Goal: Information Seeking & Learning: Find specific fact

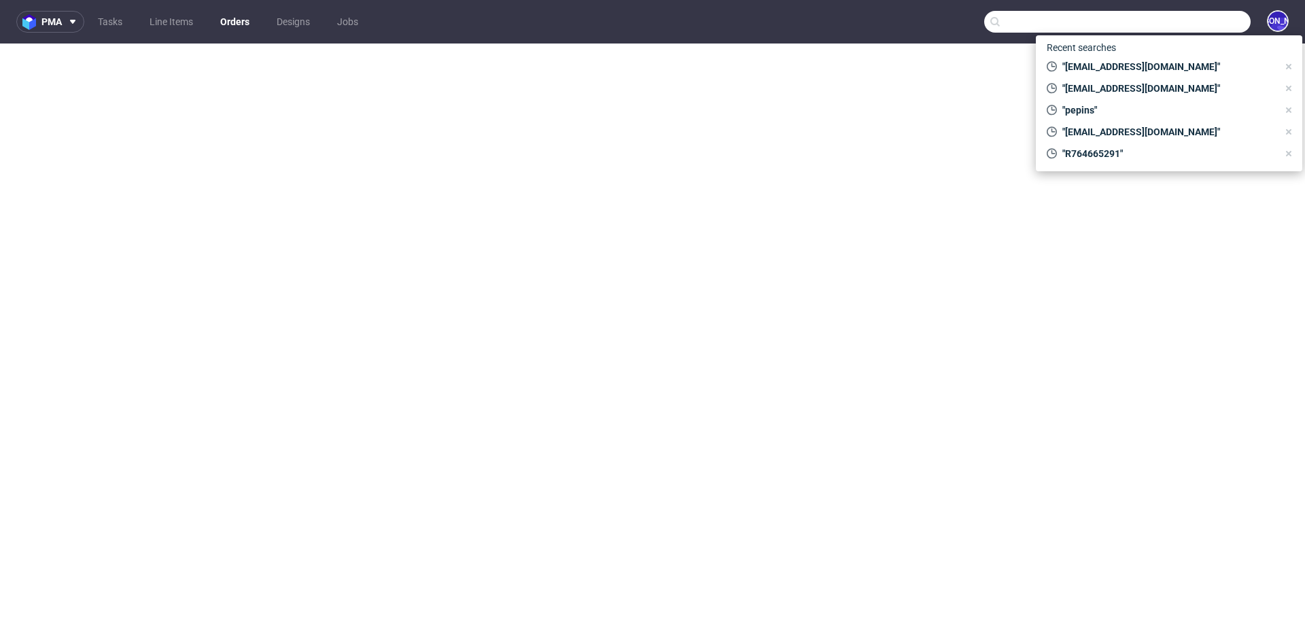
click at [1187, 25] on input "text" at bounding box center [1117, 22] width 266 height 22
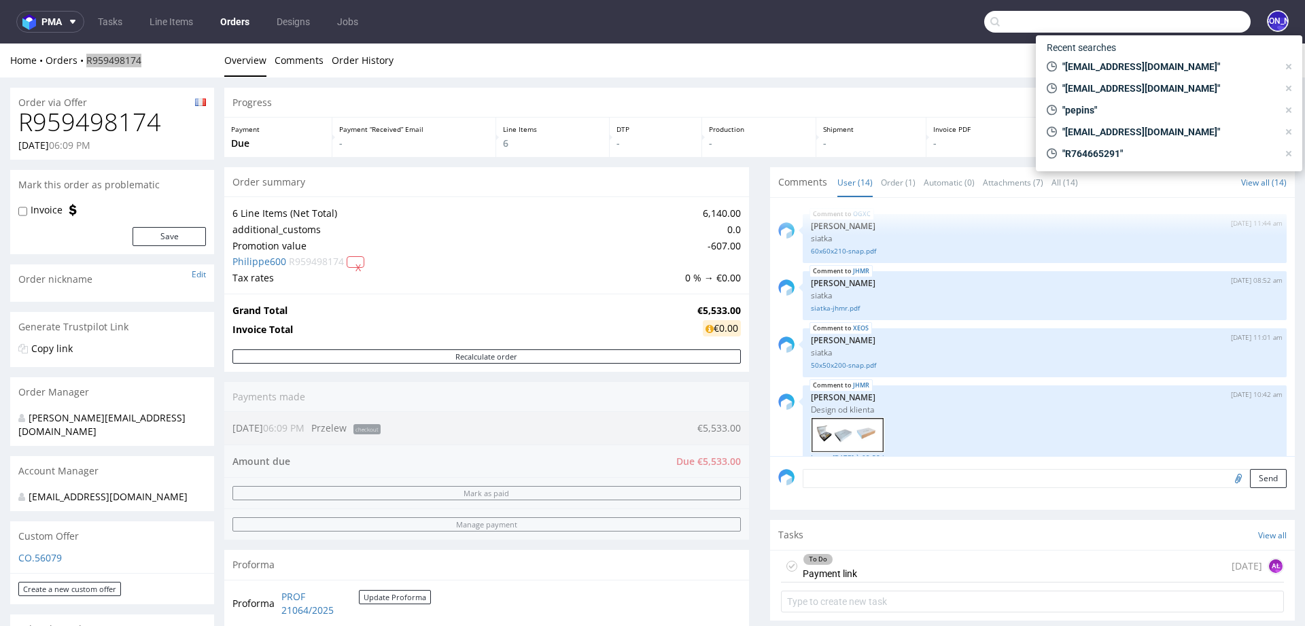
scroll to position [635, 0]
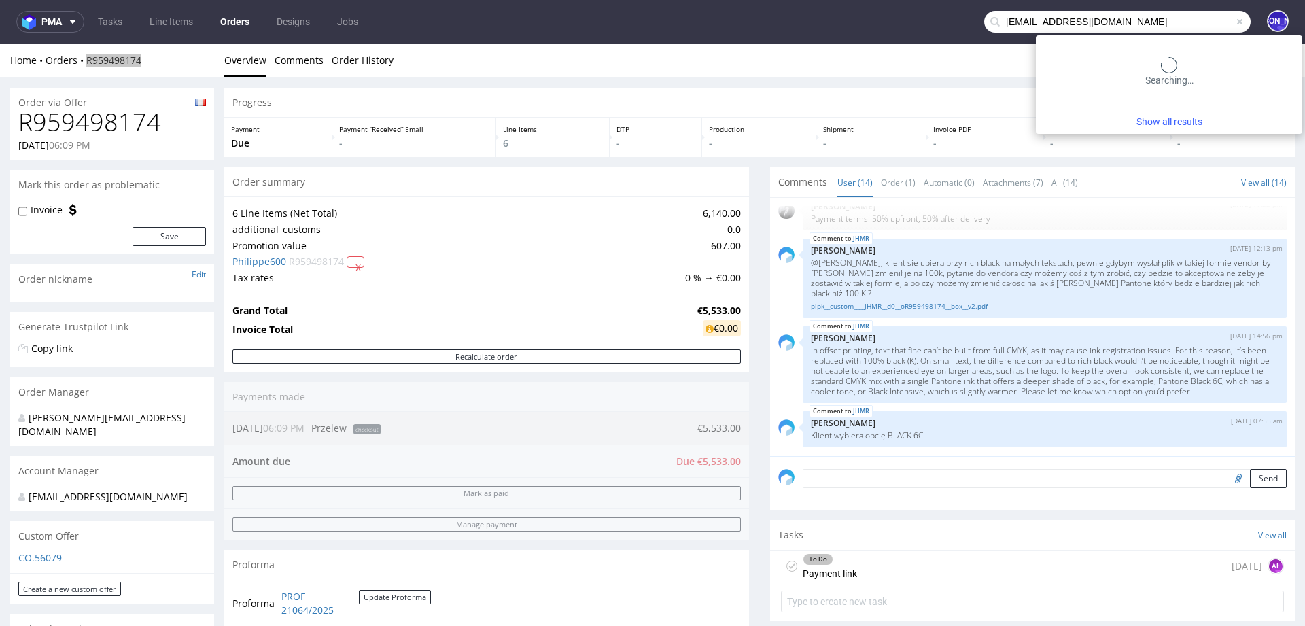
type input "kuba@bandihood.com"
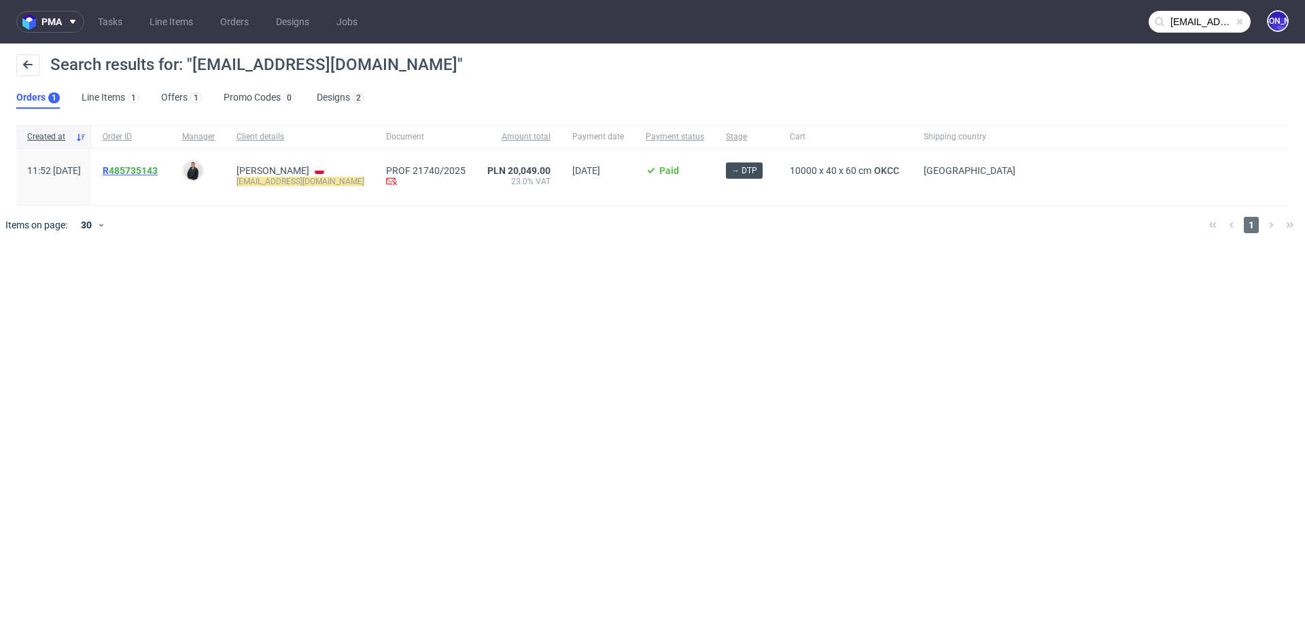
click at [145, 171] on span "R 485735143" at bounding box center [130, 170] width 55 height 11
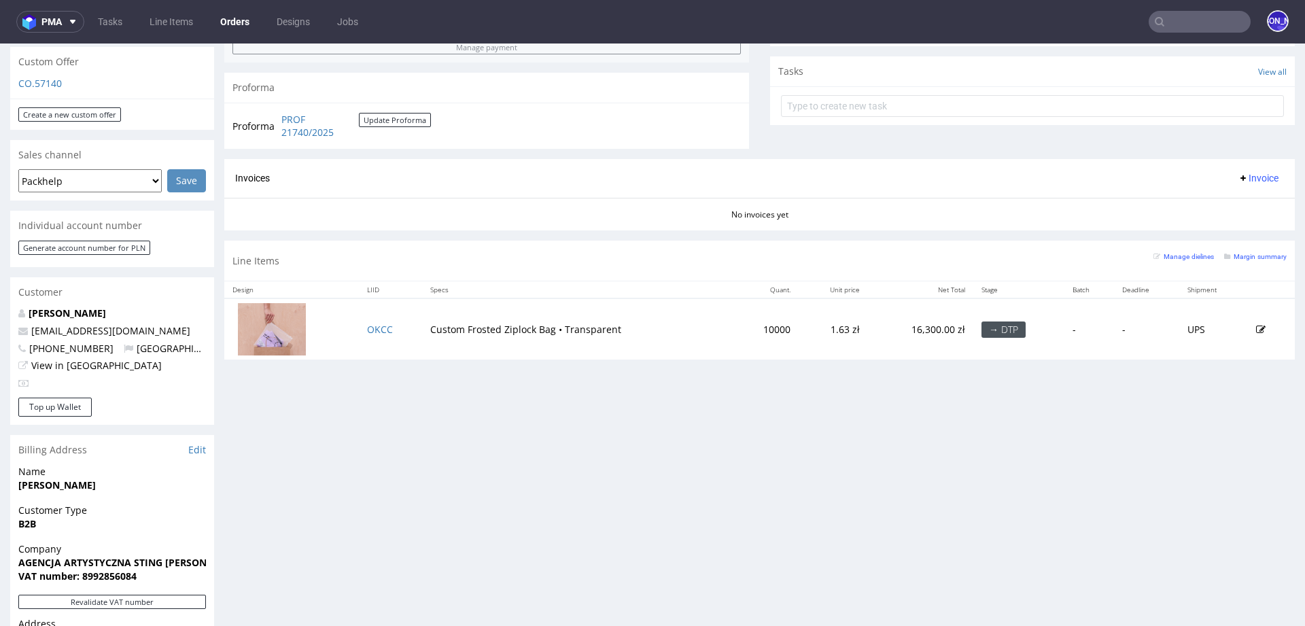
scroll to position [477, 0]
click at [1201, 24] on input "text" at bounding box center [1200, 22] width 102 height 22
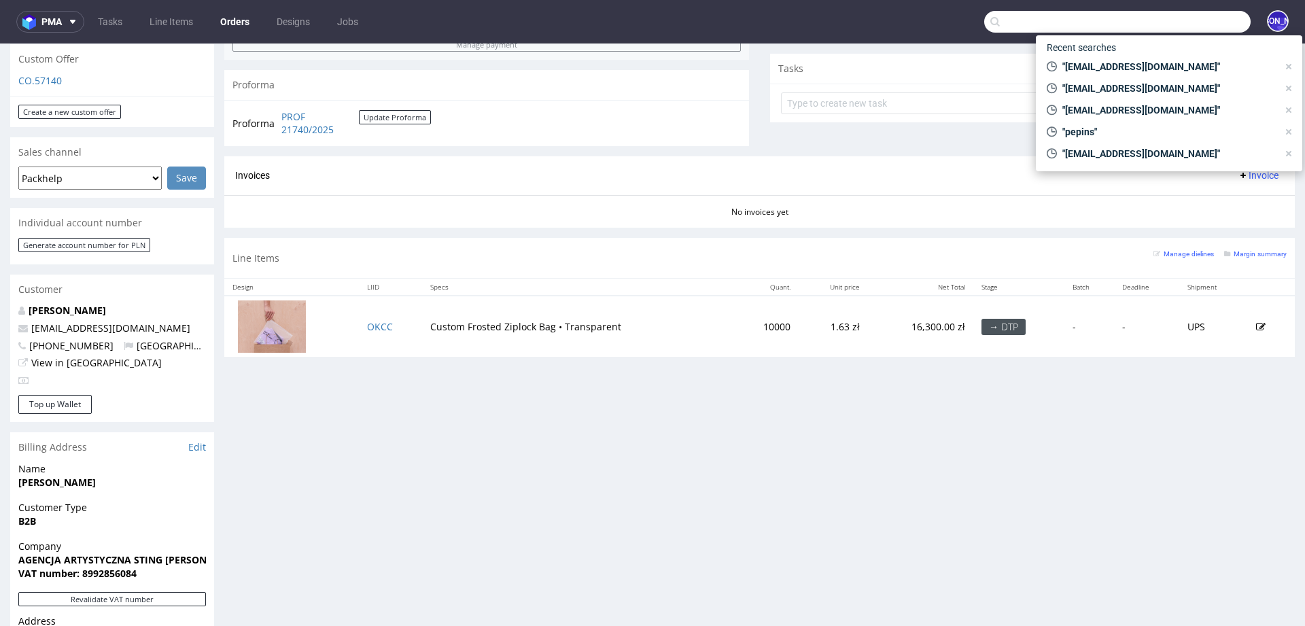
paste input "R413845624"
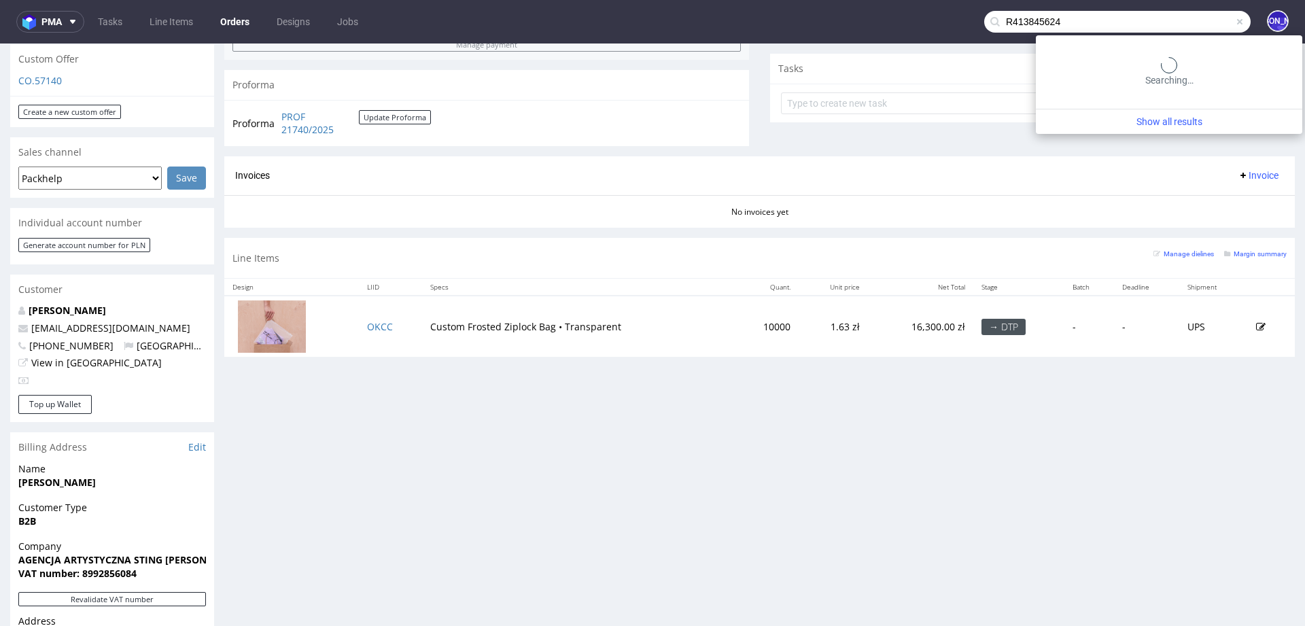
type input "R413845624"
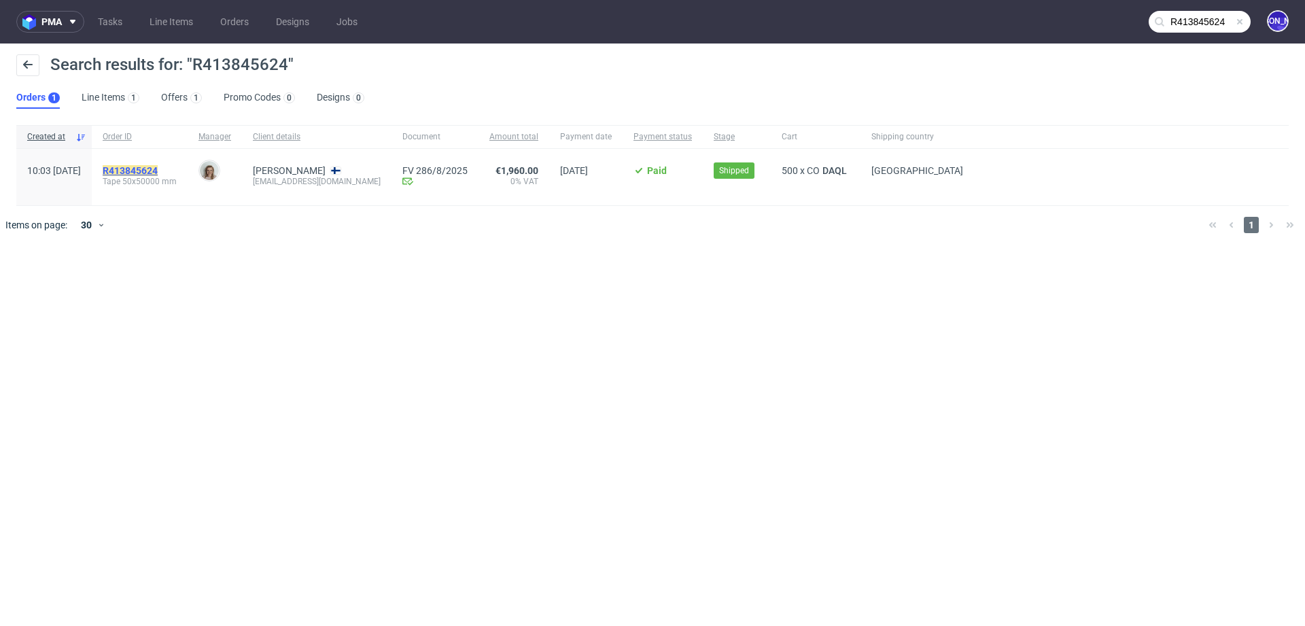
click at [150, 170] on mark "R413845624" at bounding box center [130, 170] width 55 height 11
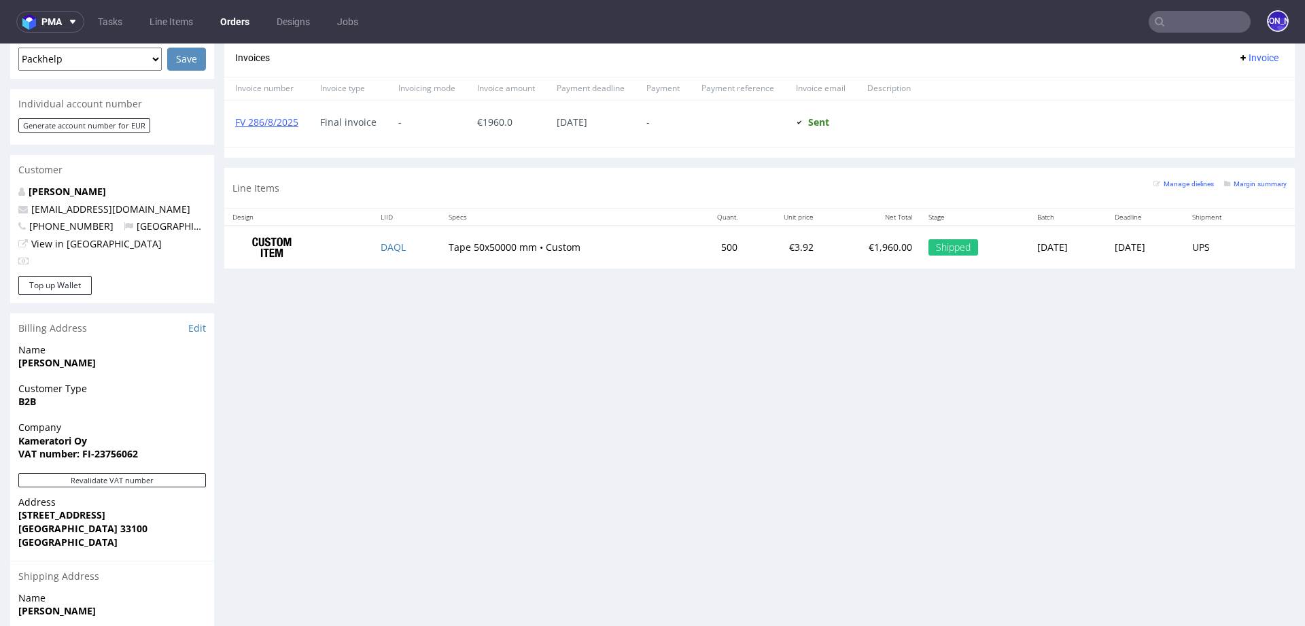
scroll to position [610, 0]
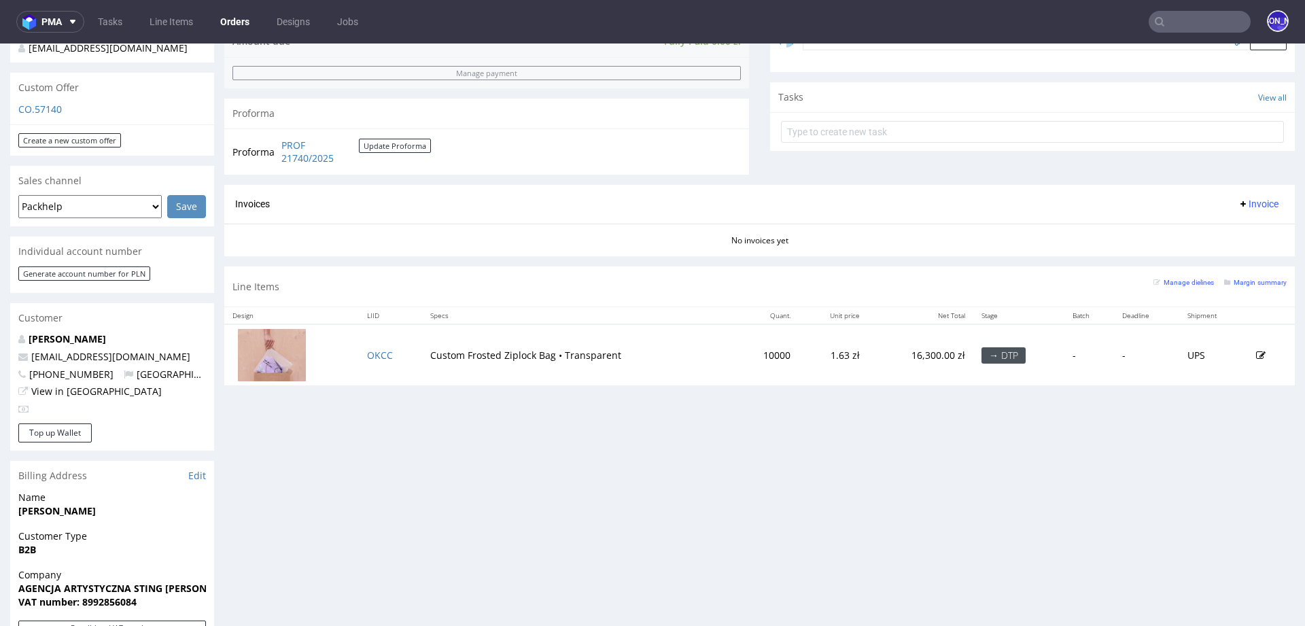
scroll to position [537, 0]
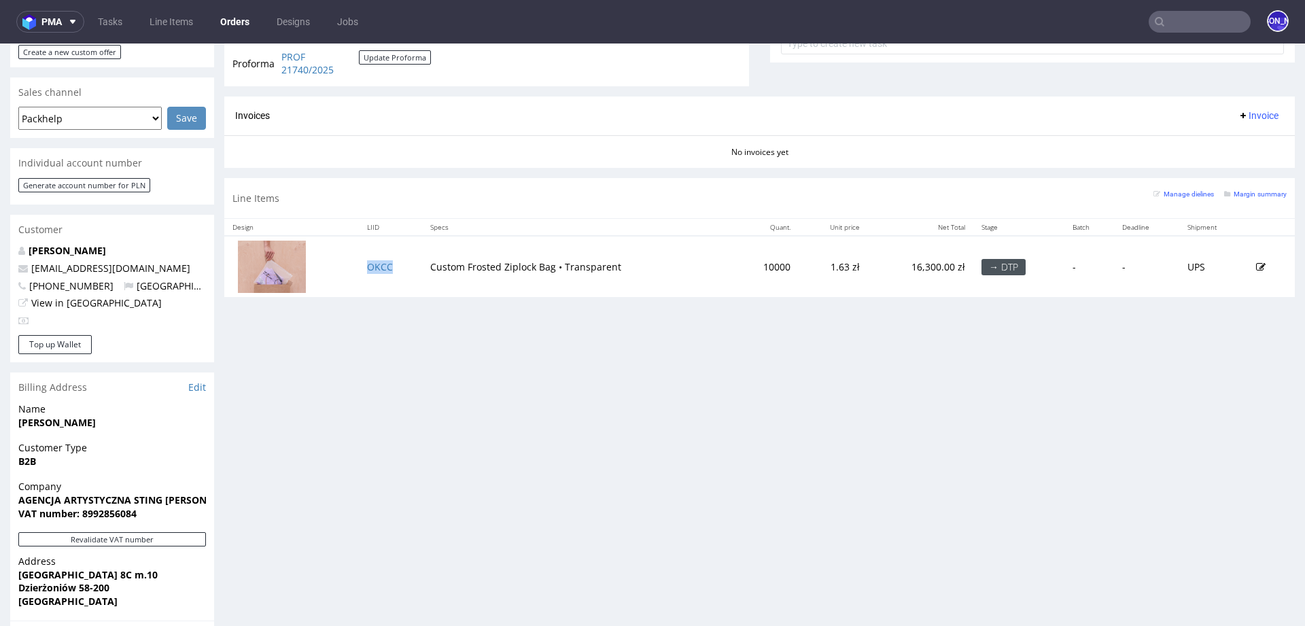
click at [362, 268] on td "OKCC" at bounding box center [390, 266] width 63 height 60
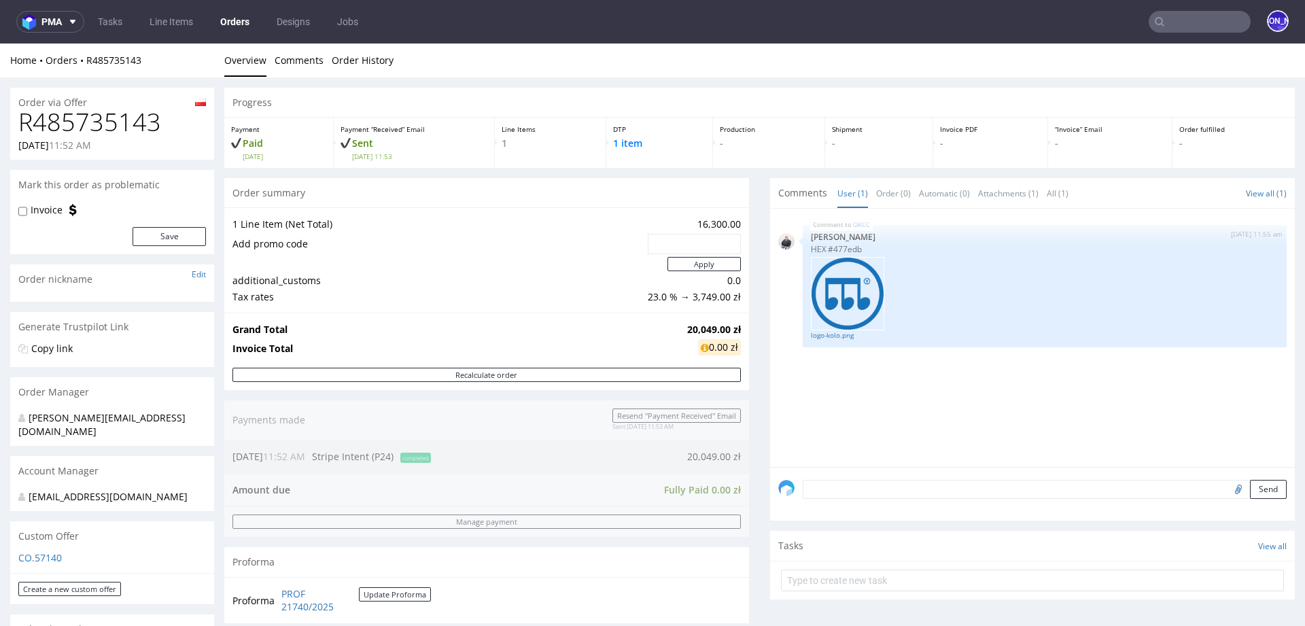
click at [110, 122] on h1 "R485735143" at bounding box center [112, 122] width 188 height 27
copy h1 "R485735143"
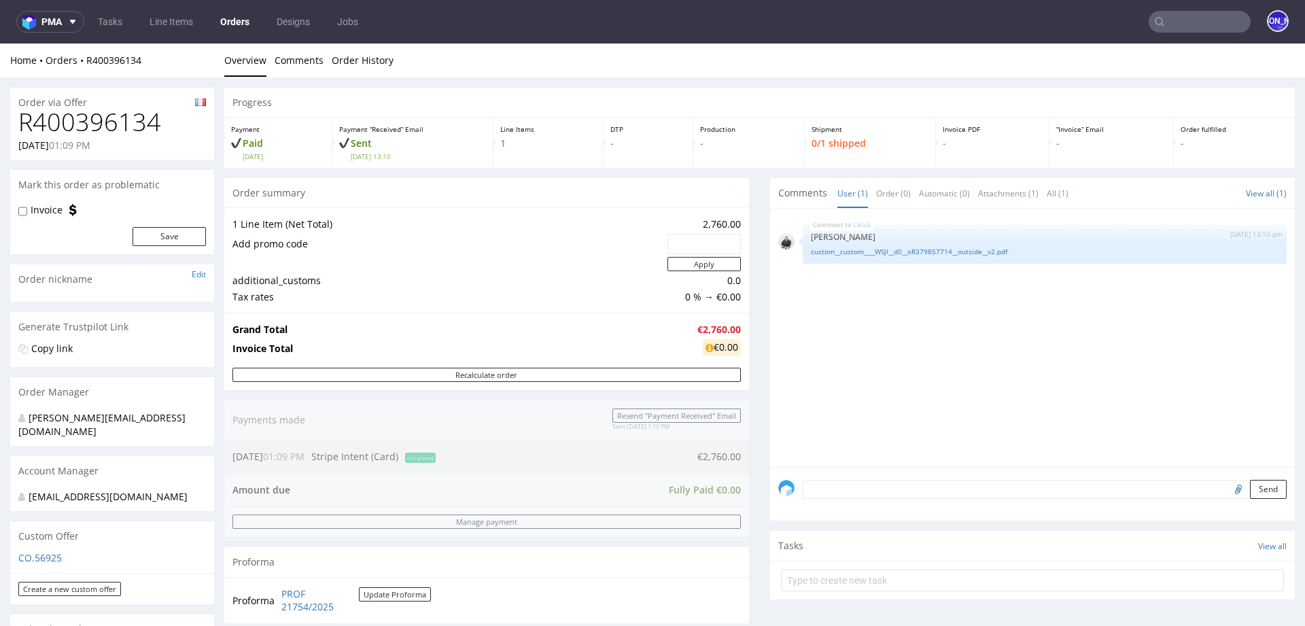
click at [88, 124] on h1 "R400396134" at bounding box center [112, 122] width 188 height 27
copy h1 "R400396134"
click at [1175, 32] on input "text" at bounding box center [1200, 22] width 102 height 22
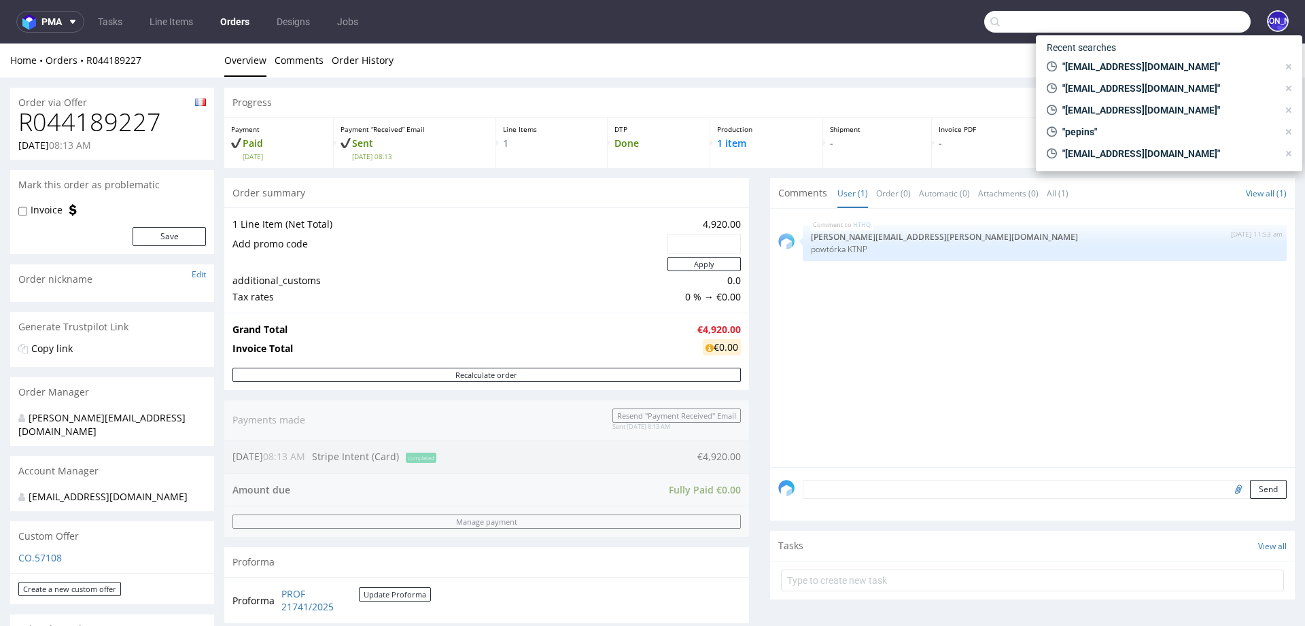
paste input "R413845624"
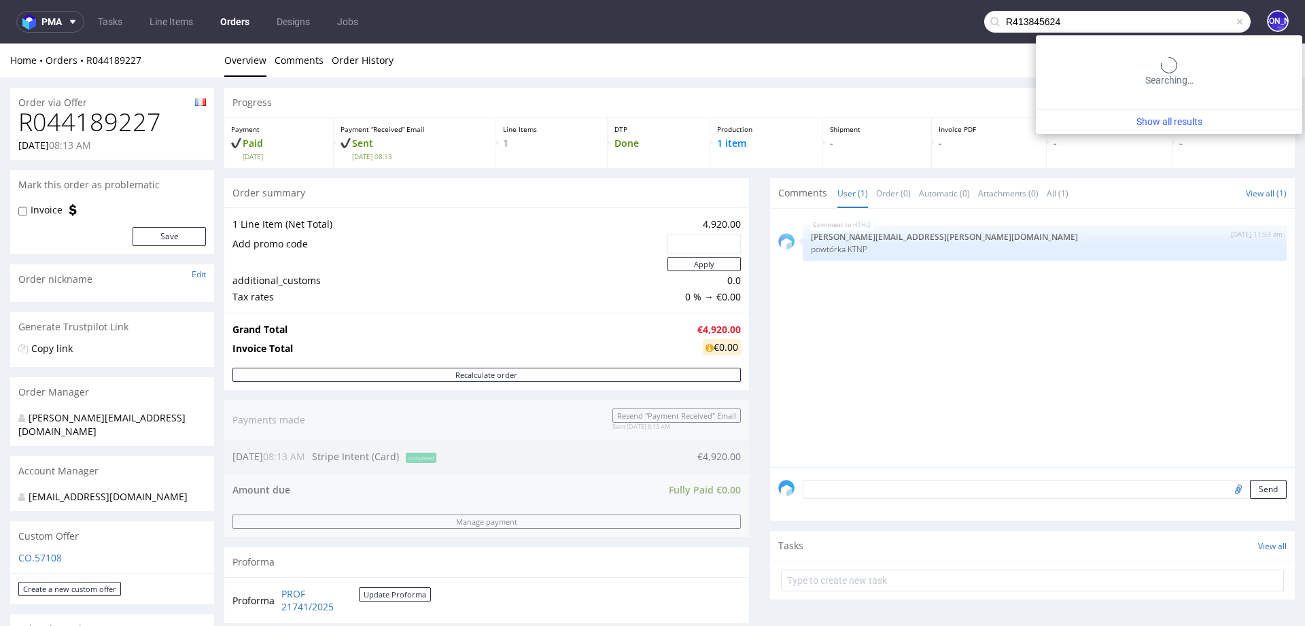
type input "R413845624"
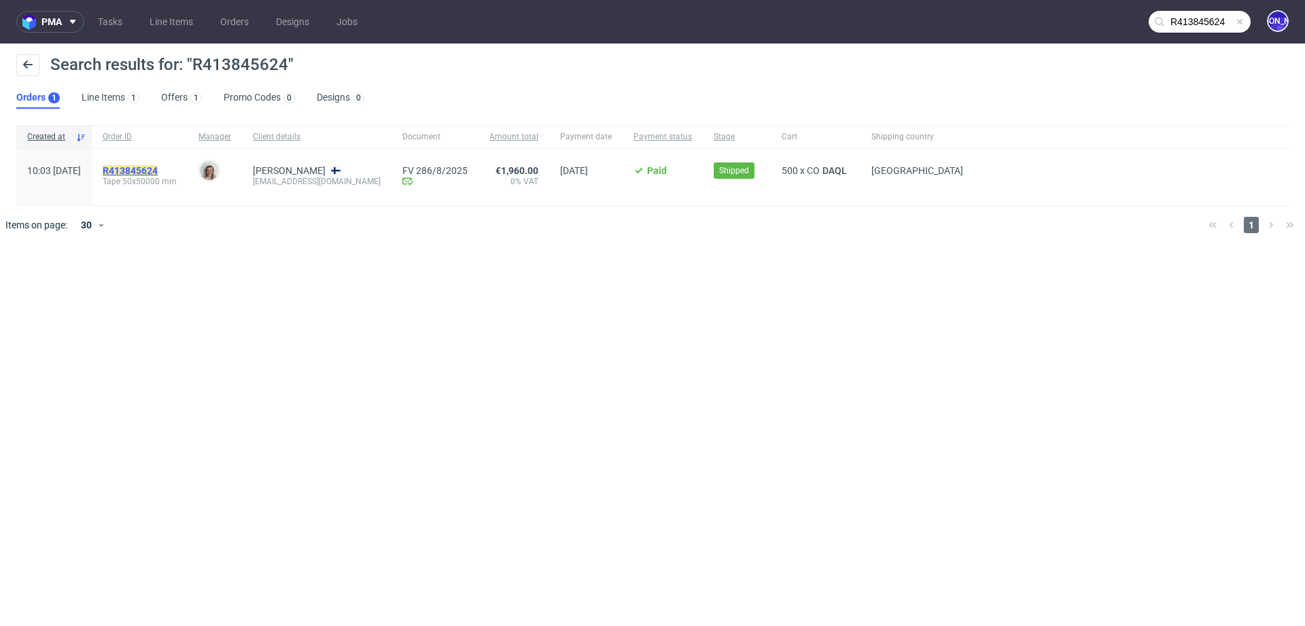
click at [158, 167] on mark "R413845624" at bounding box center [130, 170] width 55 height 11
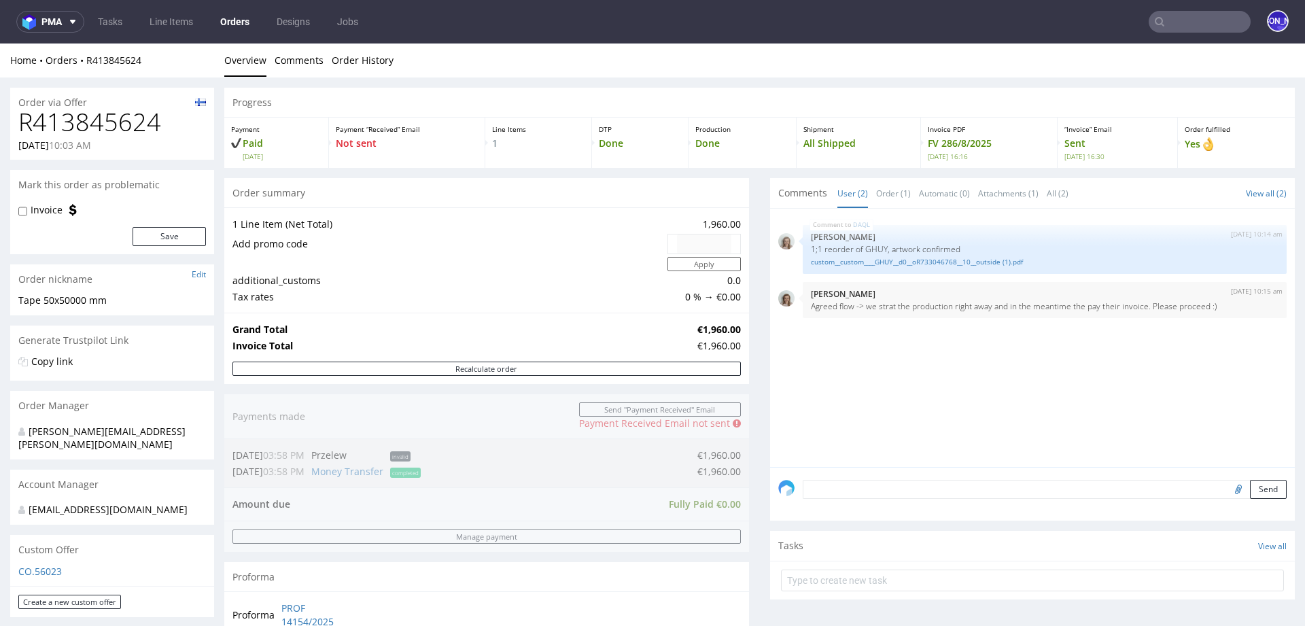
click at [135, 117] on h1 "R413845624" at bounding box center [112, 122] width 188 height 27
copy h1 "R413845624"
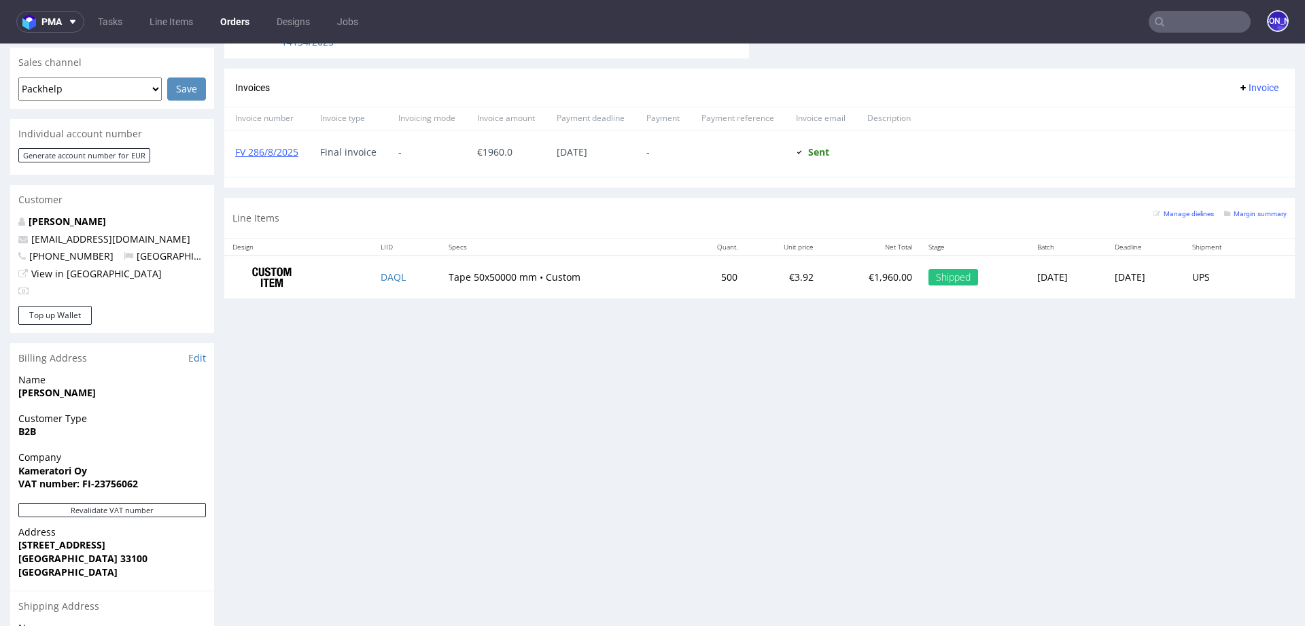
scroll to position [760, 0]
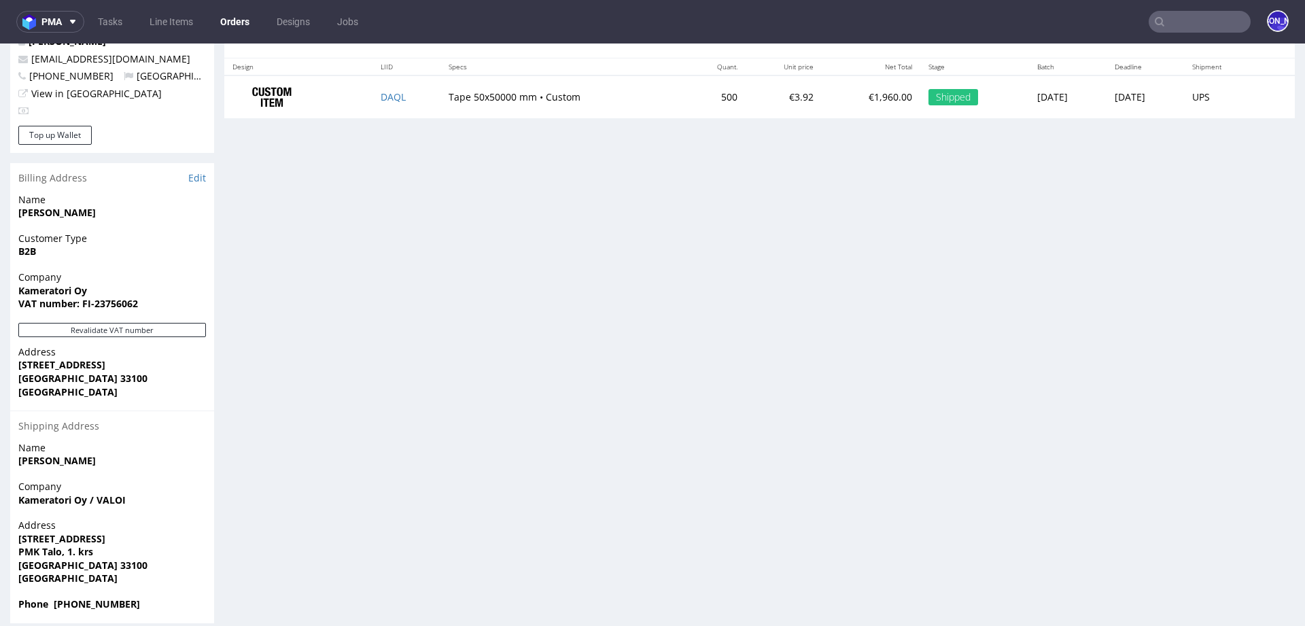
drag, startPoint x: 408, startPoint y: 95, endPoint x: 365, endPoint y: 95, distance: 42.8
click at [372, 95] on td "DAQL" at bounding box center [406, 96] width 69 height 43
click at [411, 99] on td "DAQL" at bounding box center [406, 96] width 69 height 43
copy link "DAQL"
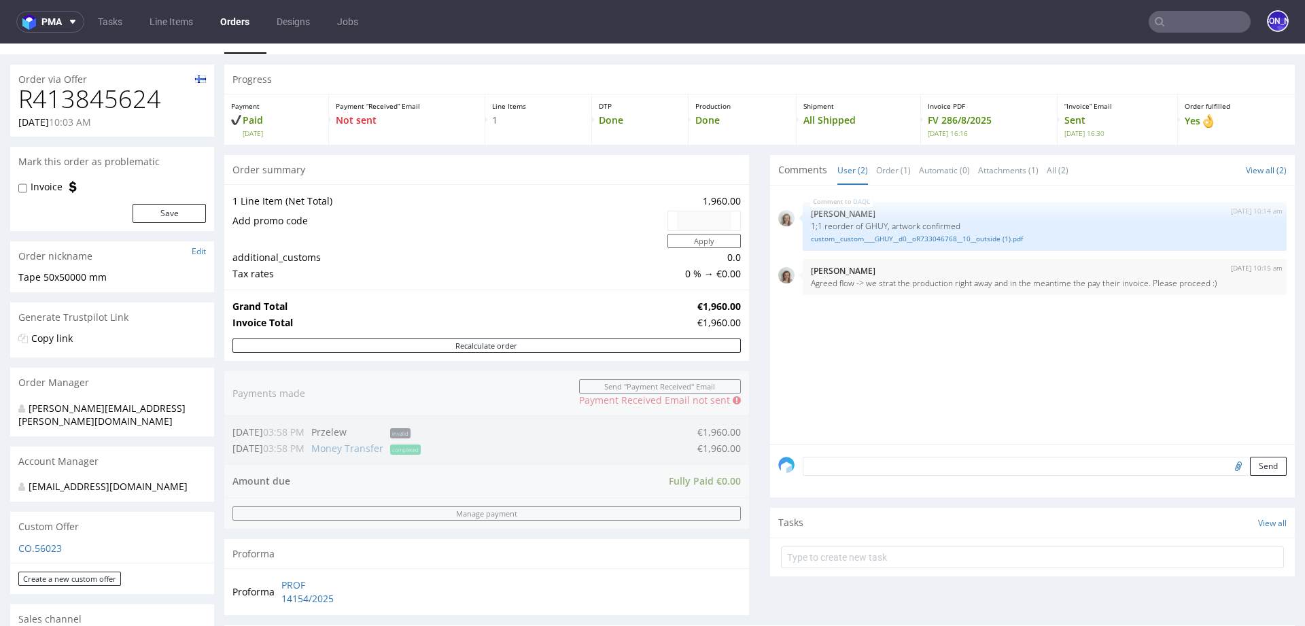
scroll to position [0, 0]
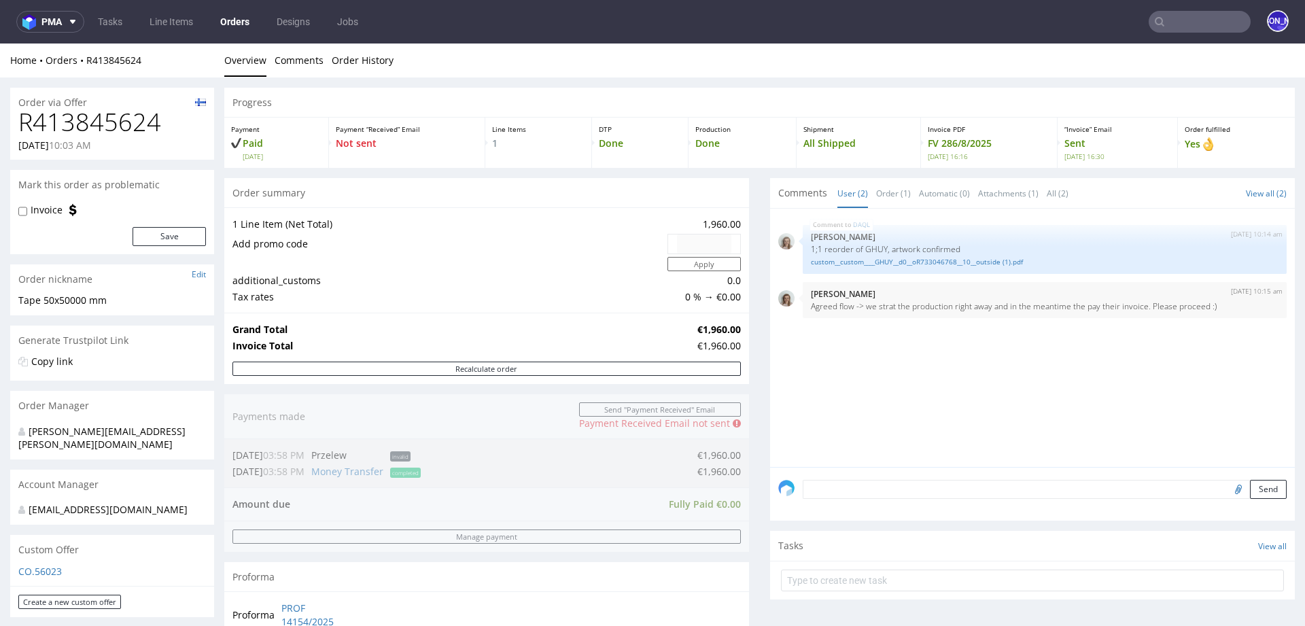
click at [120, 122] on h1 "R413845624" at bounding box center [112, 122] width 188 height 27
copy h1 "R413845624"
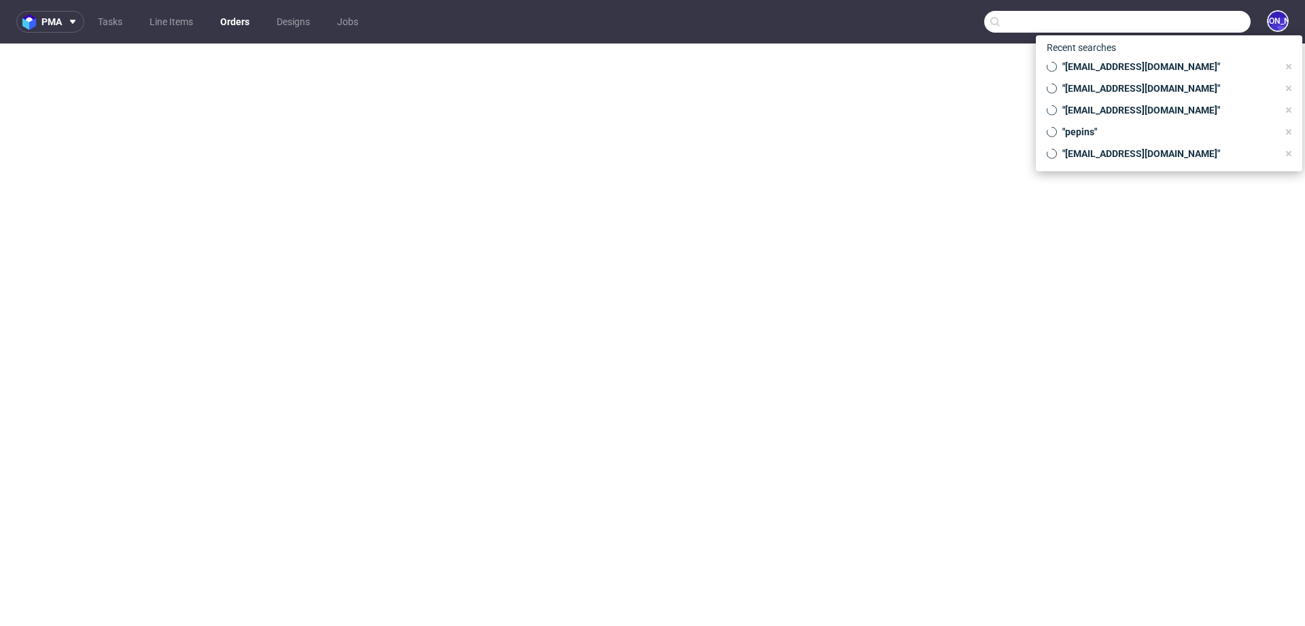
click at [1157, 24] on input "text" at bounding box center [1117, 22] width 266 height 22
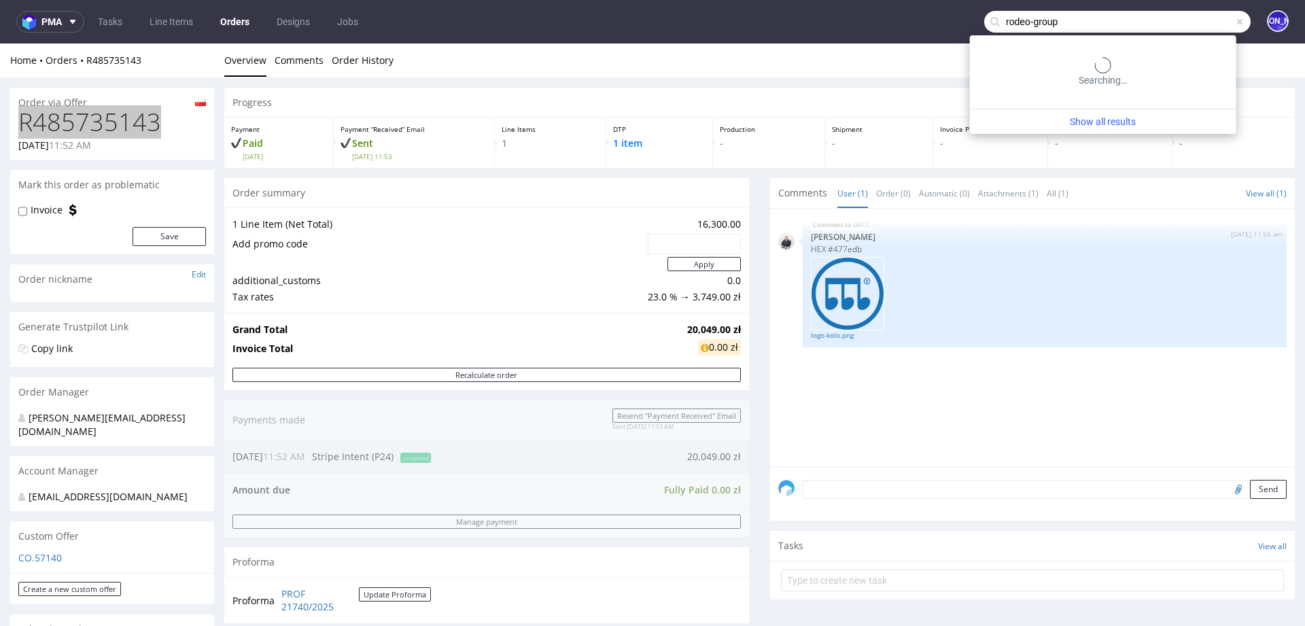
type input "rodeo-group"
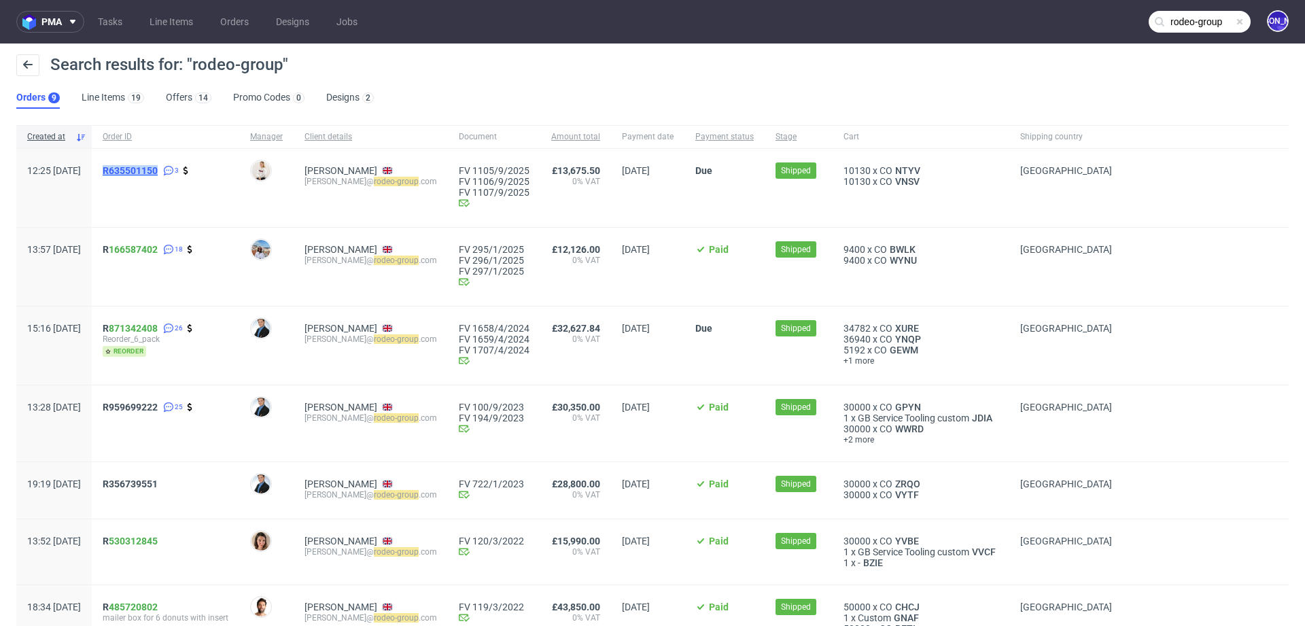
drag, startPoint x: 139, startPoint y: 168, endPoint x: 201, endPoint y: 169, distance: 61.2
click at [201, 169] on div "R635501150 3" at bounding box center [165, 188] width 147 height 78
copy span "R635501150"
click at [158, 174] on span "R635501150" at bounding box center [130, 170] width 55 height 11
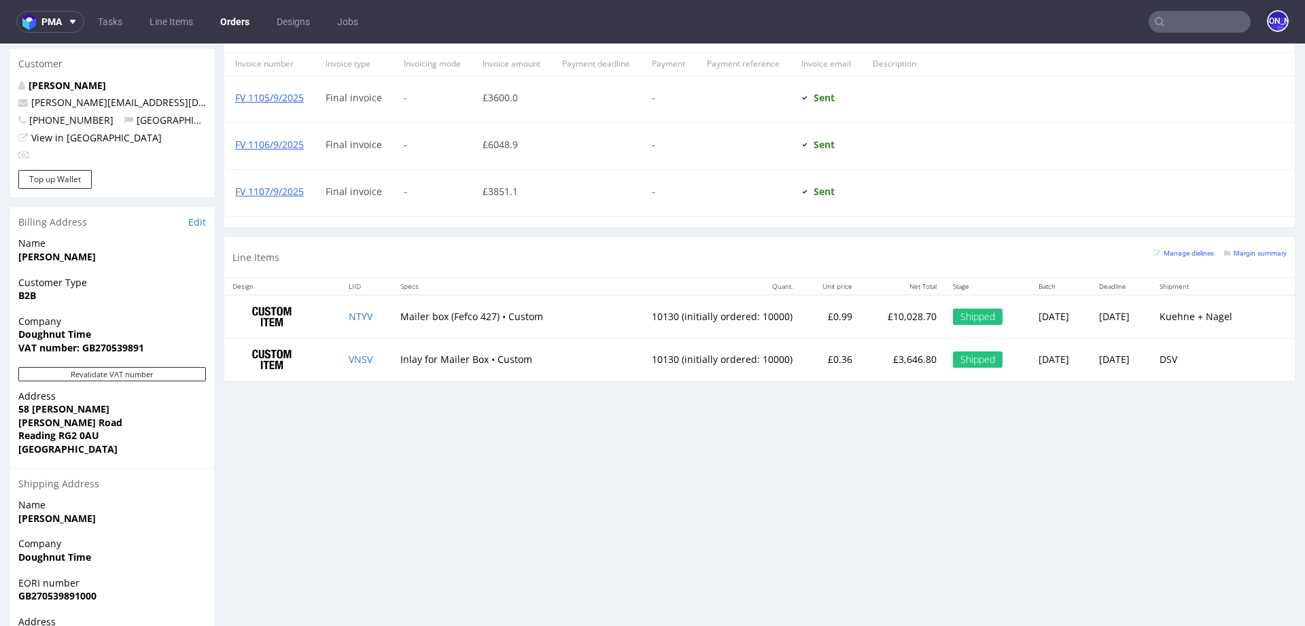
scroll to position [686, 0]
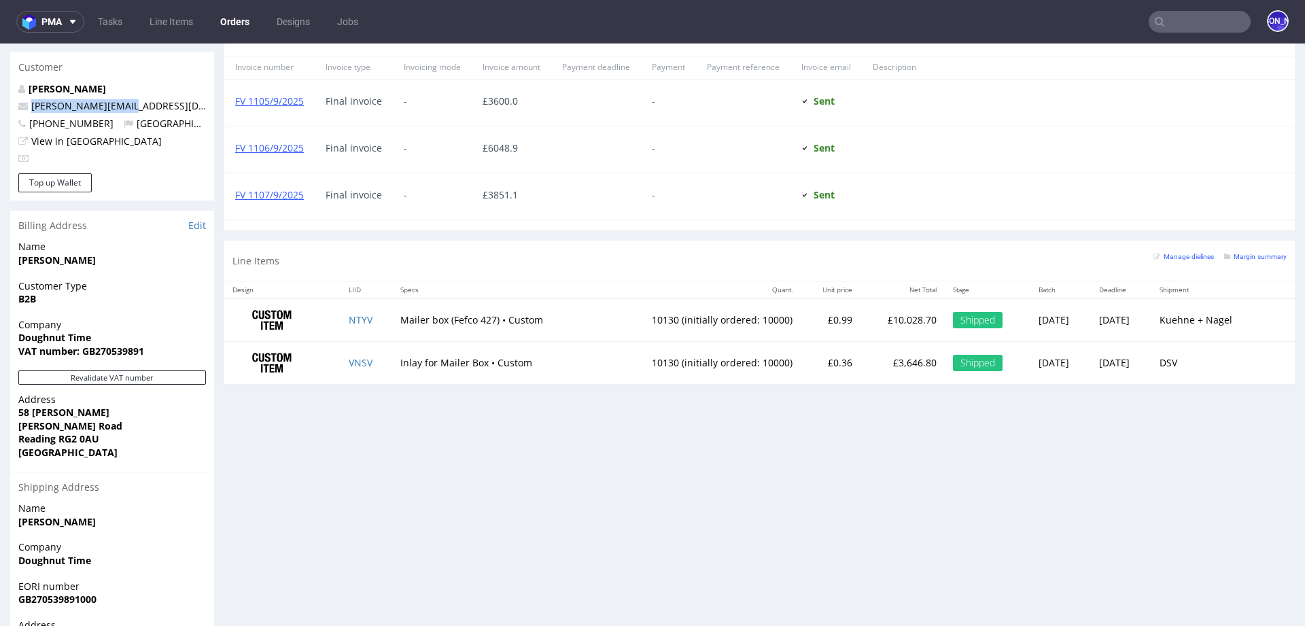
drag, startPoint x: 147, startPoint y: 105, endPoint x: 24, endPoint y: 105, distance: 123.0
click at [24, 105] on p "tom@rodeo-group.com" at bounding box center [112, 106] width 188 height 14
copy span "tom@rodeo-group.com"
drag, startPoint x: 99, startPoint y: 124, endPoint x: 22, endPoint y: 124, distance: 76.1
click at [22, 124] on span "+447921101707" at bounding box center [65, 123] width 95 height 13
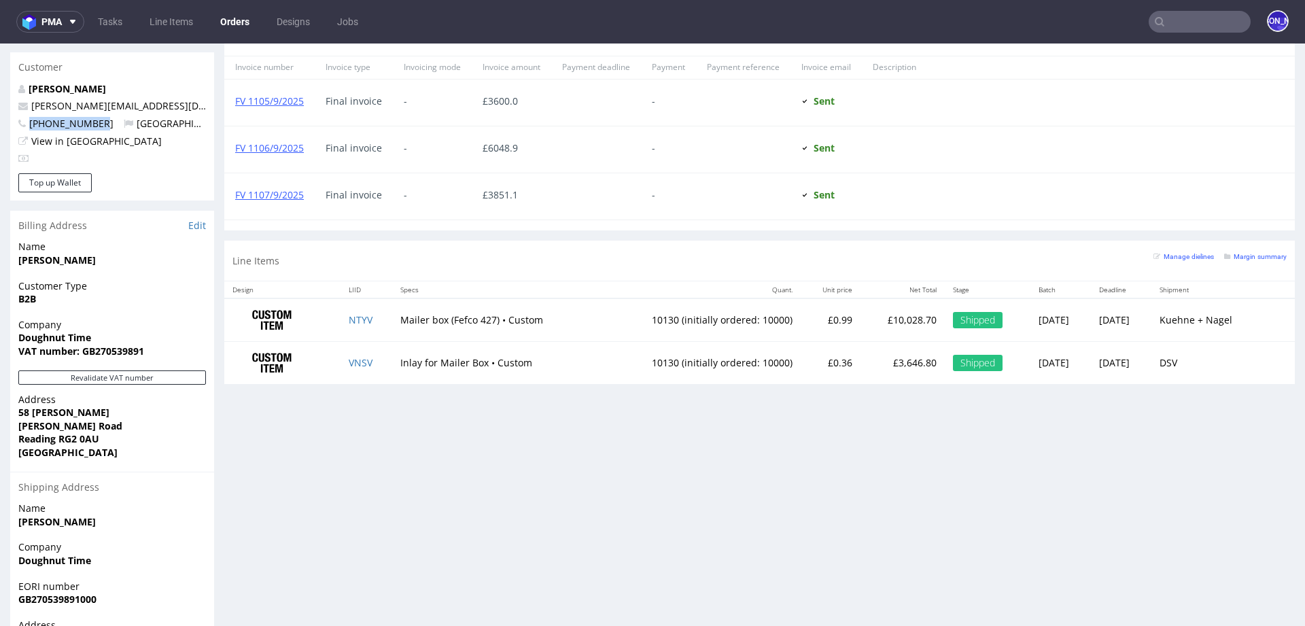
copy span "+447921101707"
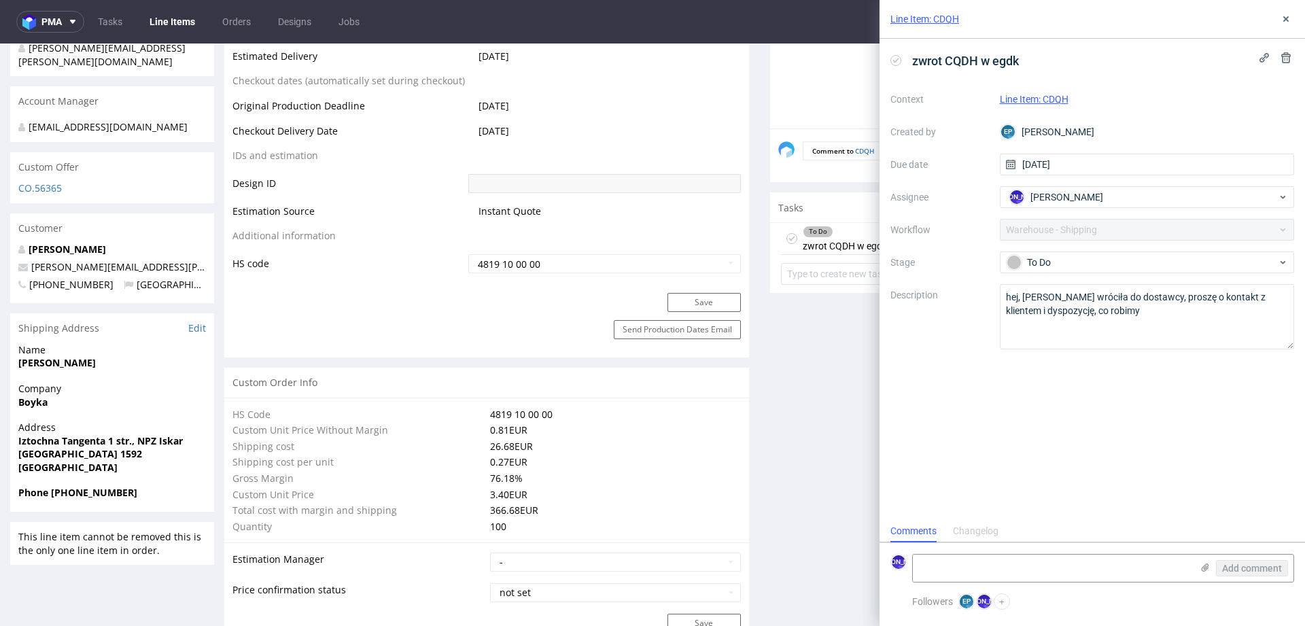
scroll to position [670, 0]
click at [1291, 15] on button at bounding box center [1286, 19] width 16 height 16
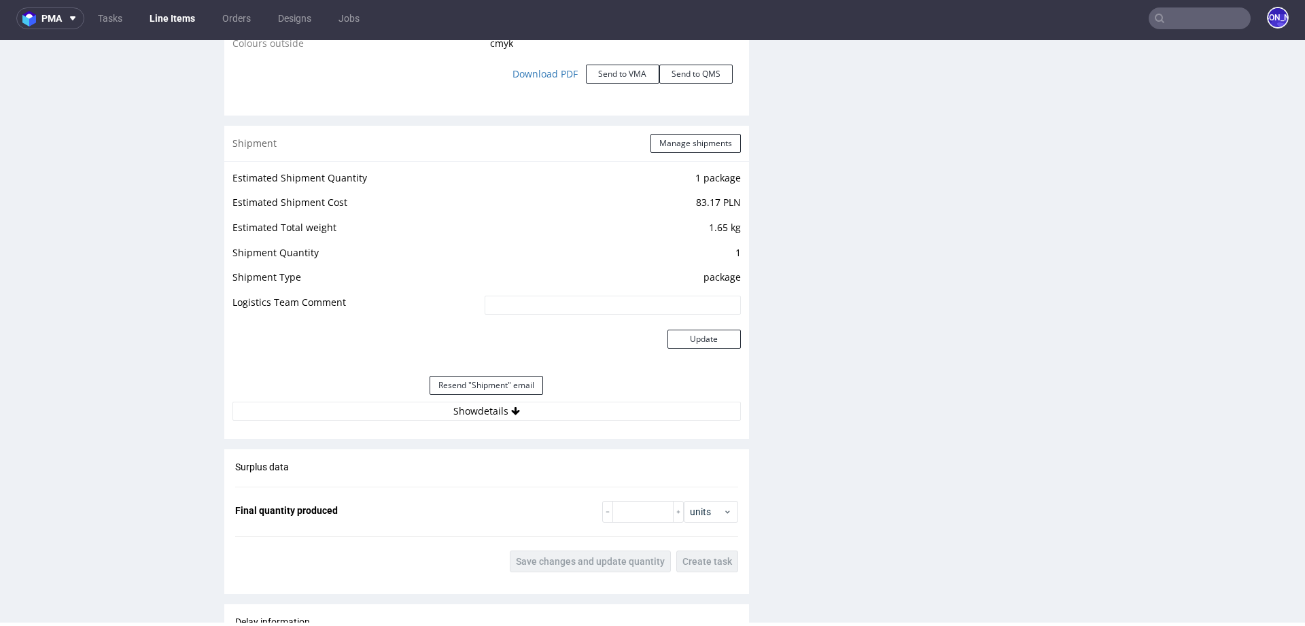
scroll to position [1465, 0]
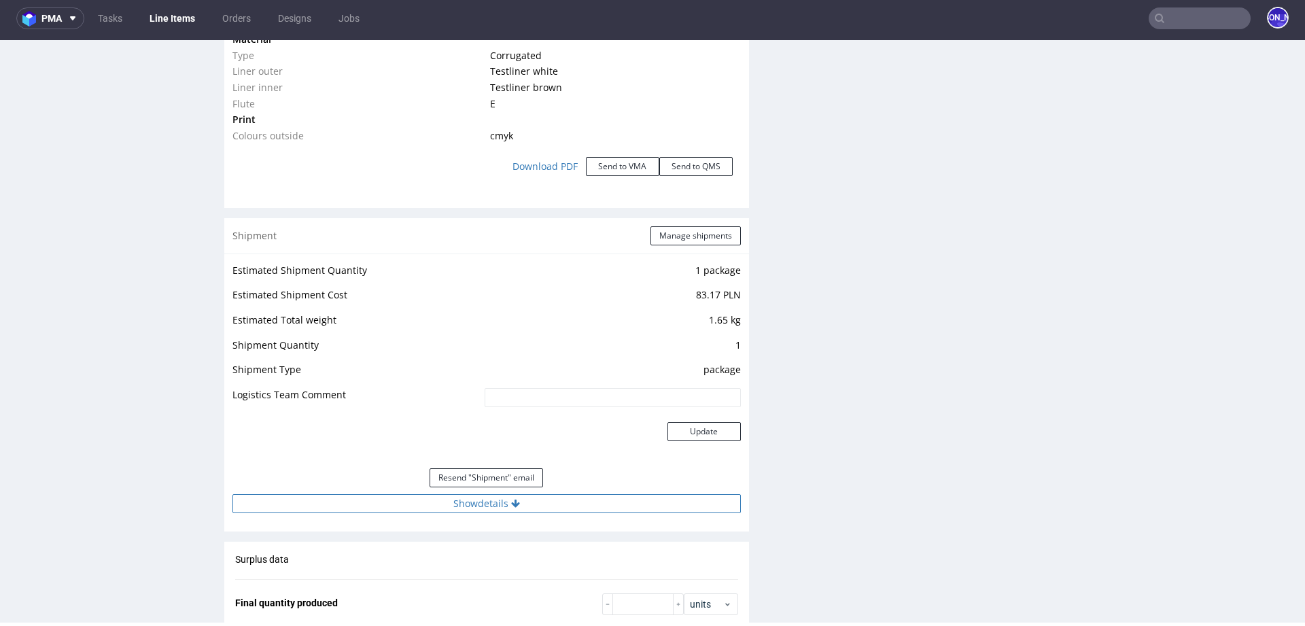
click at [527, 503] on button "Show details" at bounding box center [486, 503] width 508 height 19
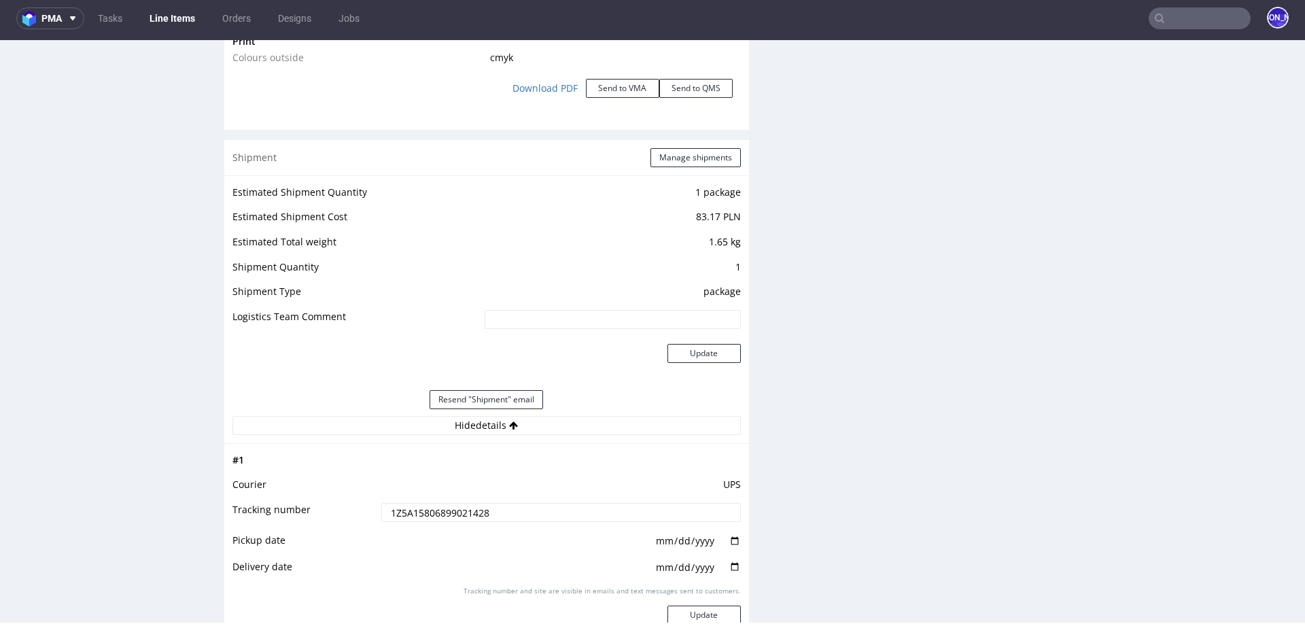
scroll to position [1546, 0]
click at [424, 505] on input "1Z5A15806899021428" at bounding box center [561, 509] width 360 height 19
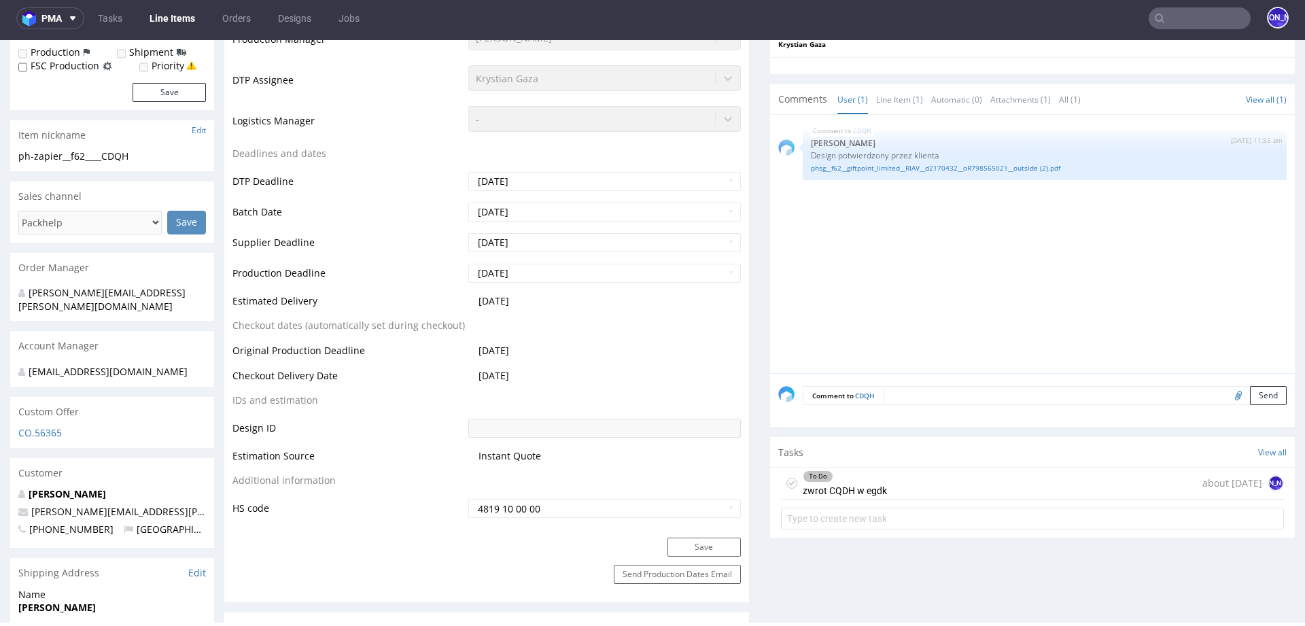
scroll to position [0, 0]
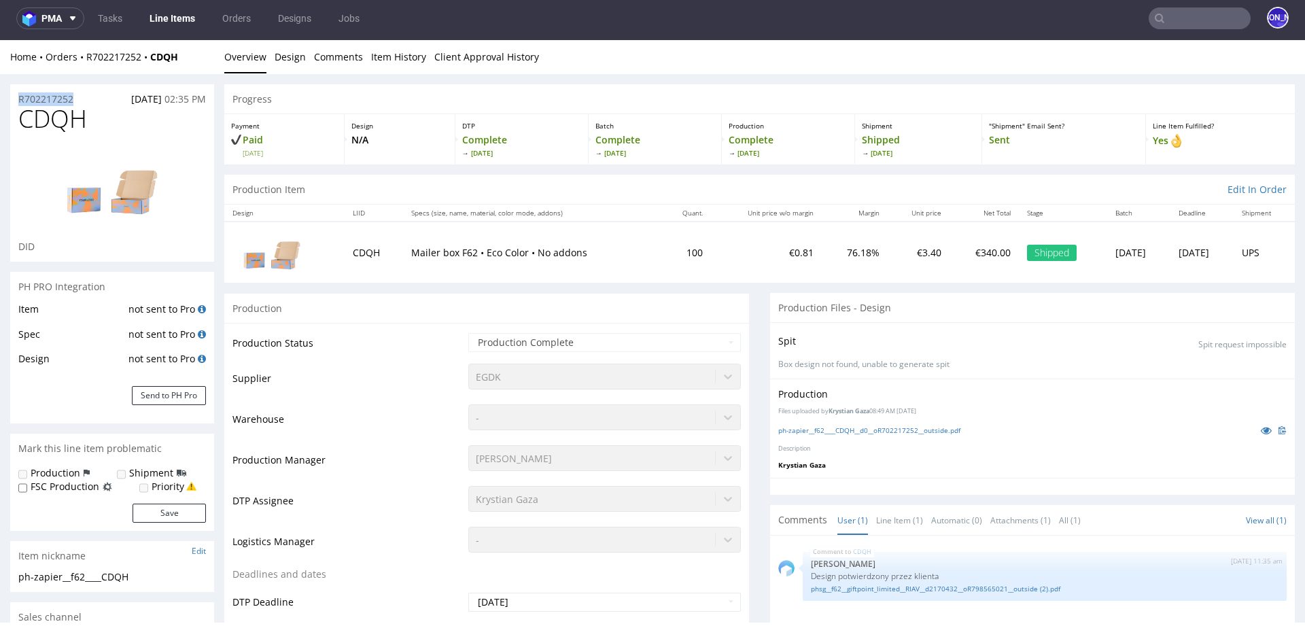
drag, startPoint x: 86, startPoint y: 94, endPoint x: 0, endPoint y: 94, distance: 85.6
copy p "R702217252"
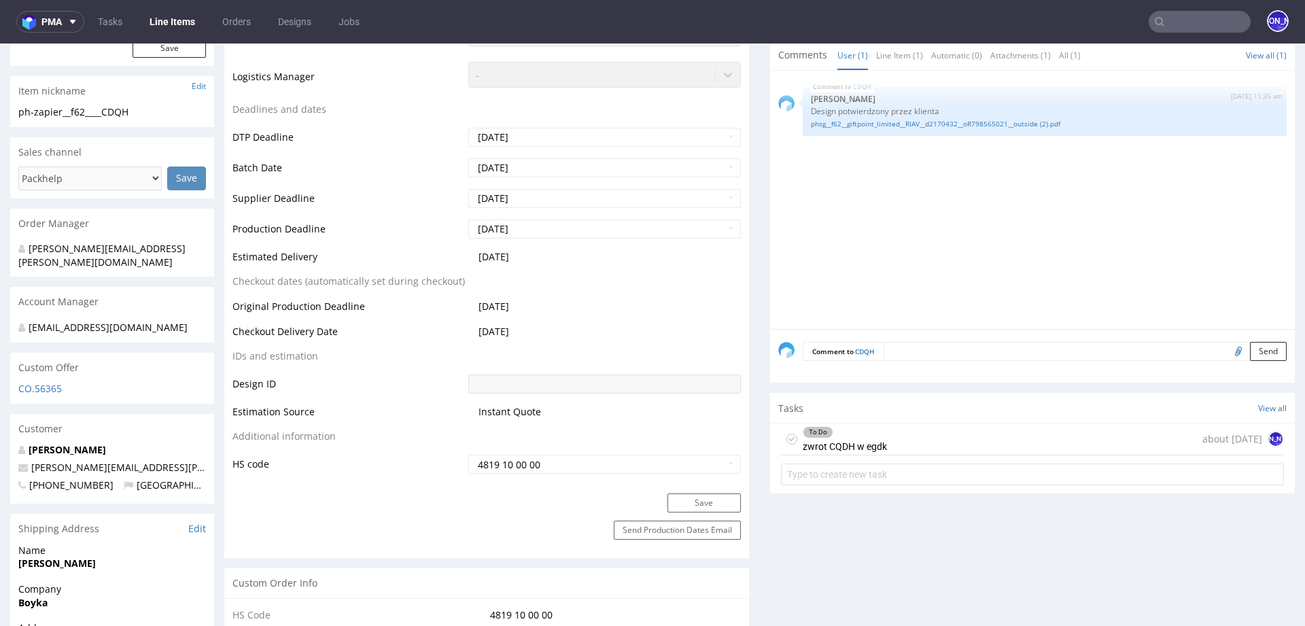
scroll to position [472, 0]
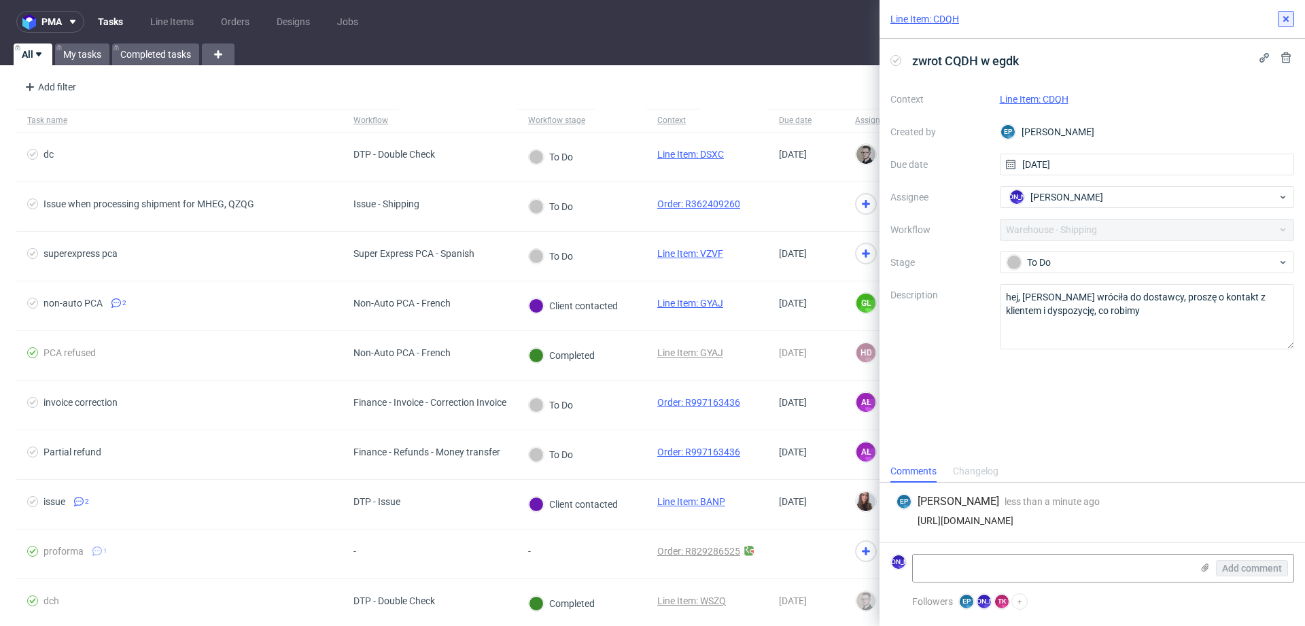
click at [1287, 16] on icon at bounding box center [1286, 19] width 11 height 11
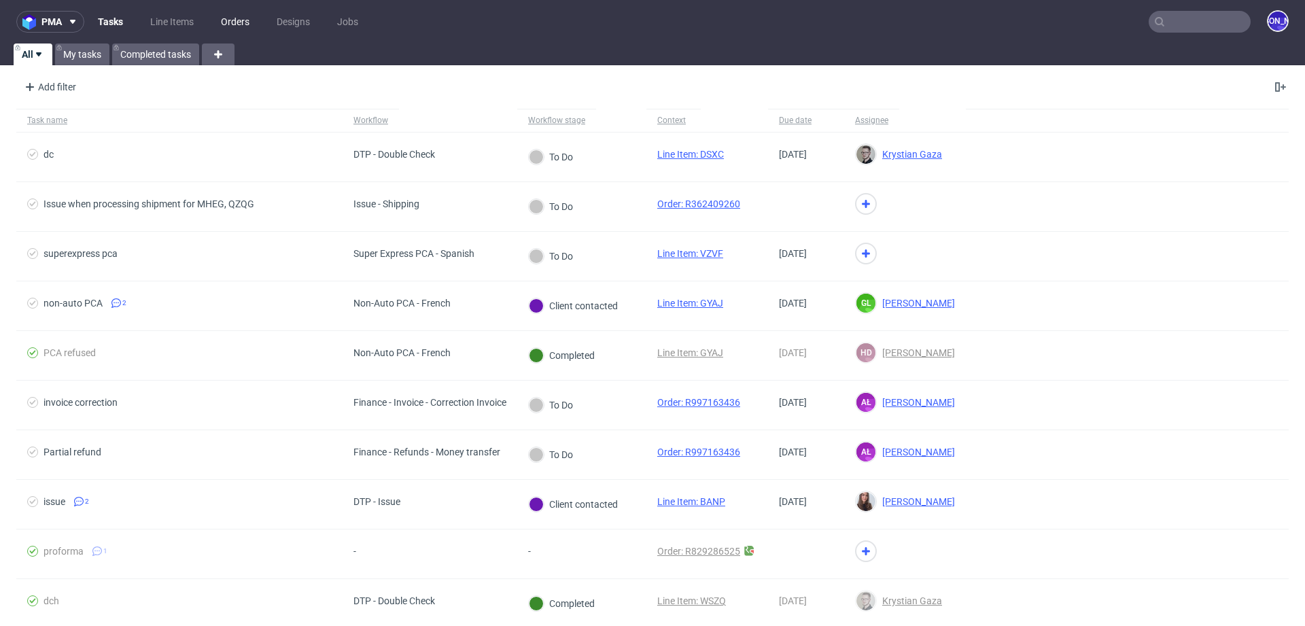
click at [238, 21] on link "Orders" at bounding box center [235, 22] width 45 height 22
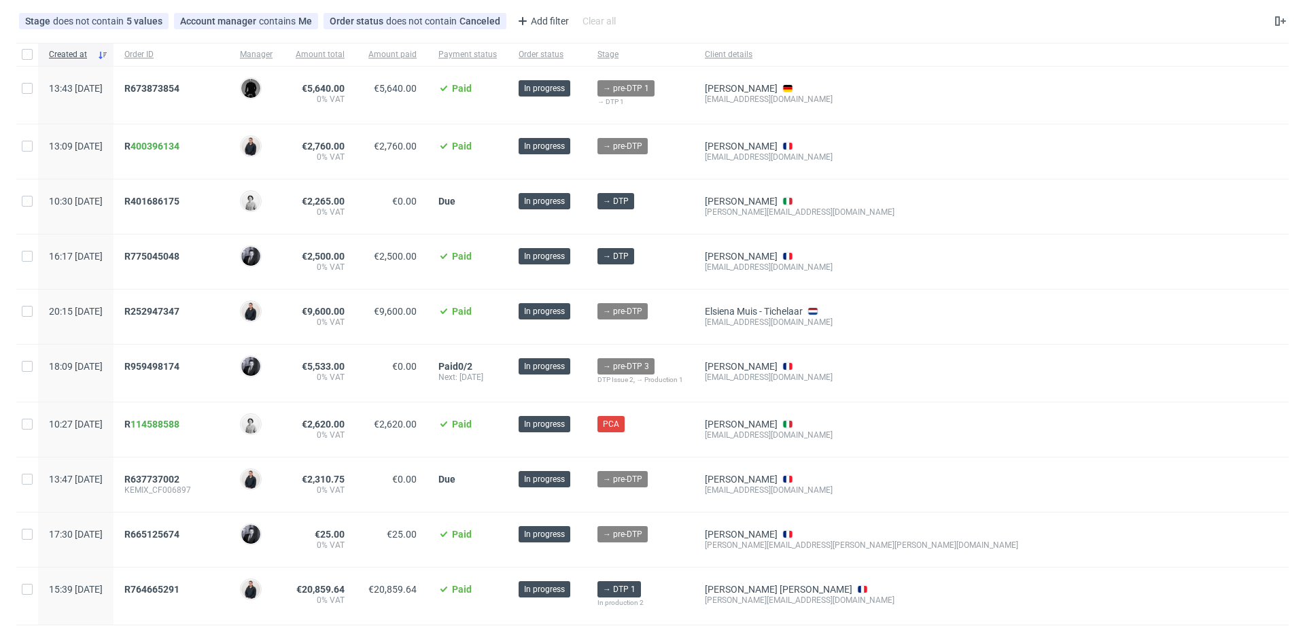
scroll to position [68, 0]
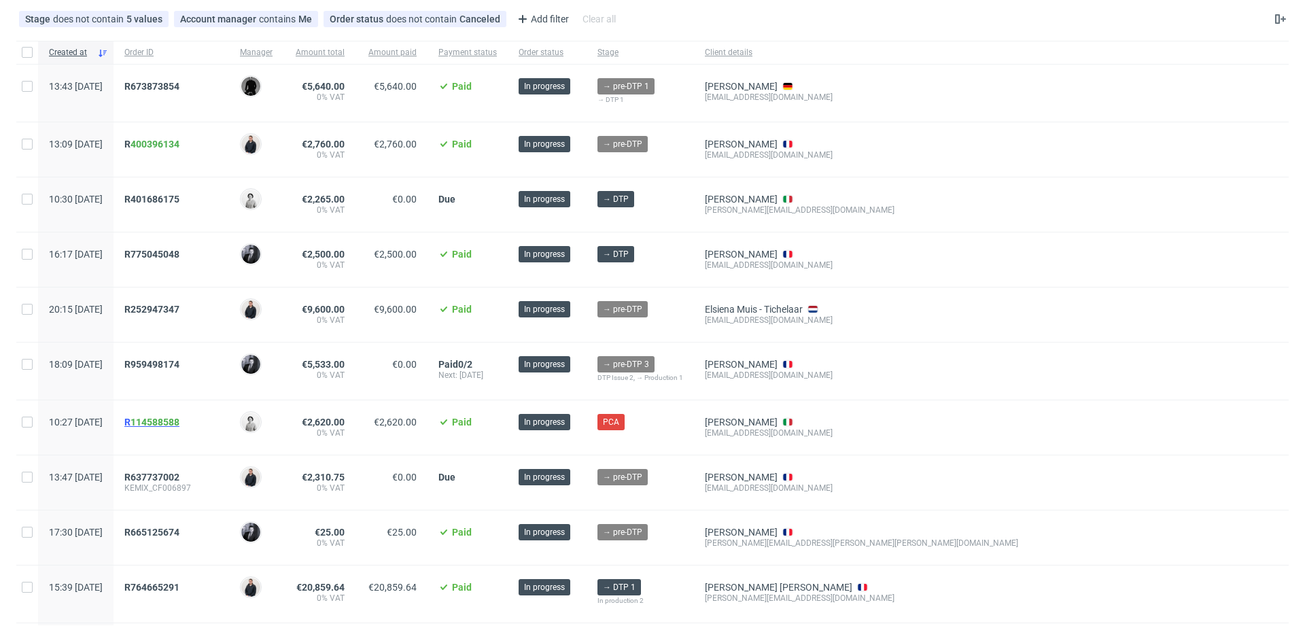
click at [167, 420] on span "R 114588588" at bounding box center [151, 422] width 55 height 11
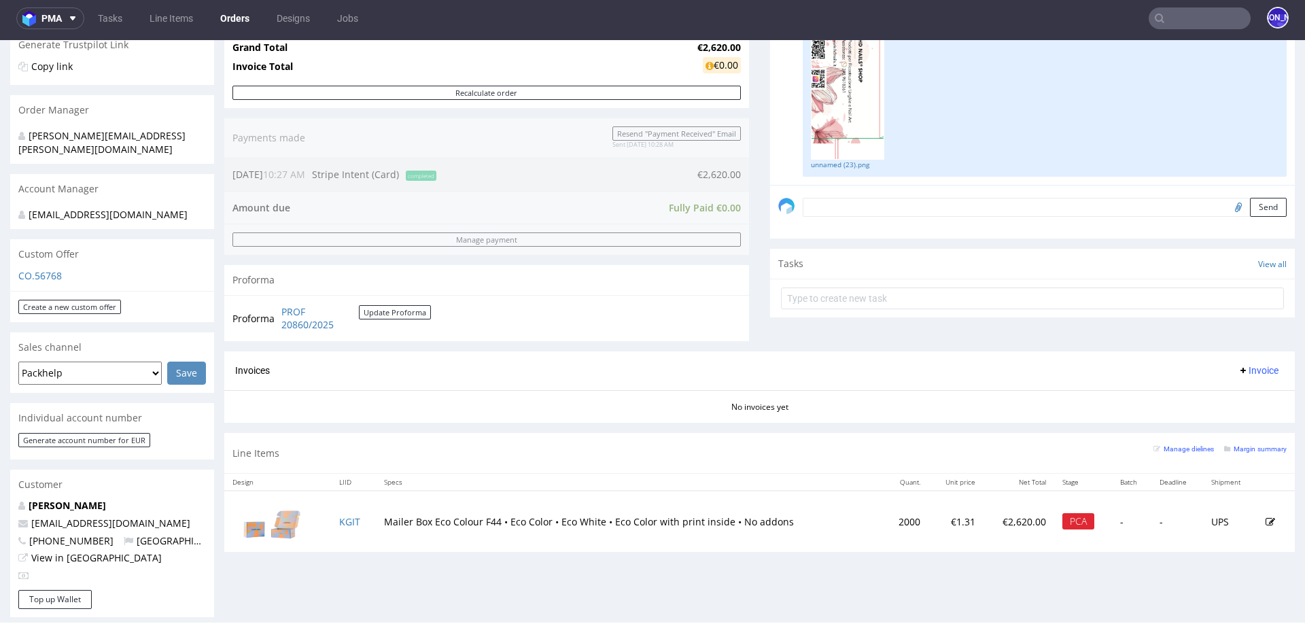
scroll to position [733, 0]
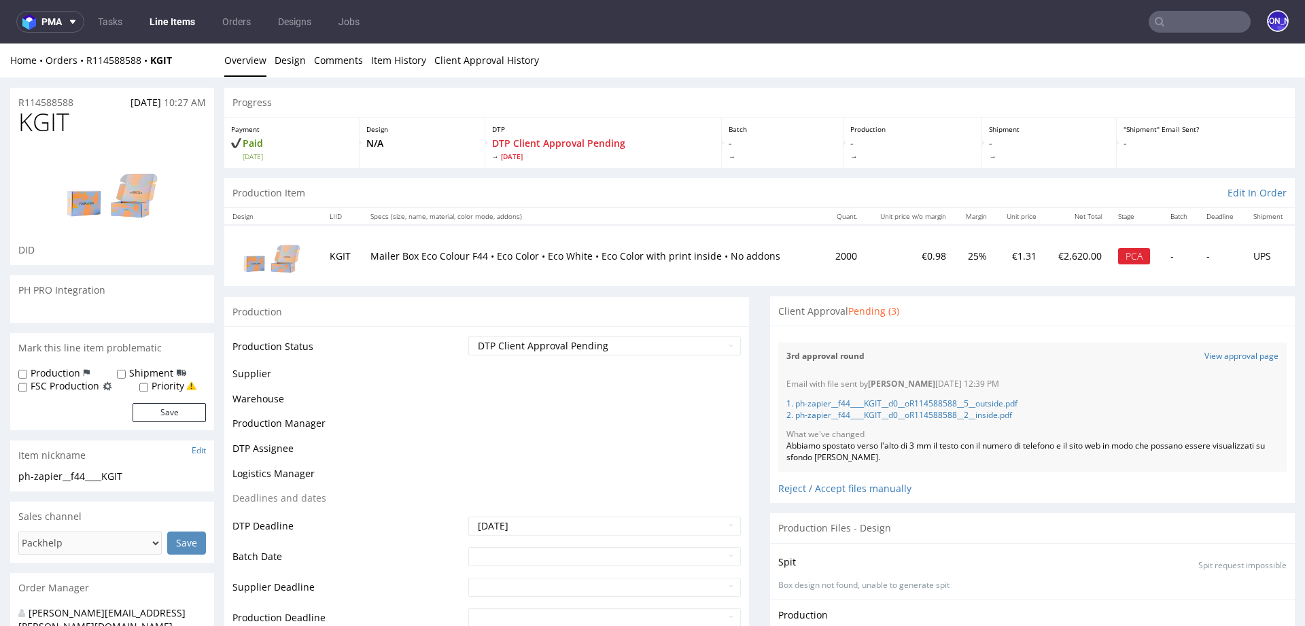
scroll to position [20, 0]
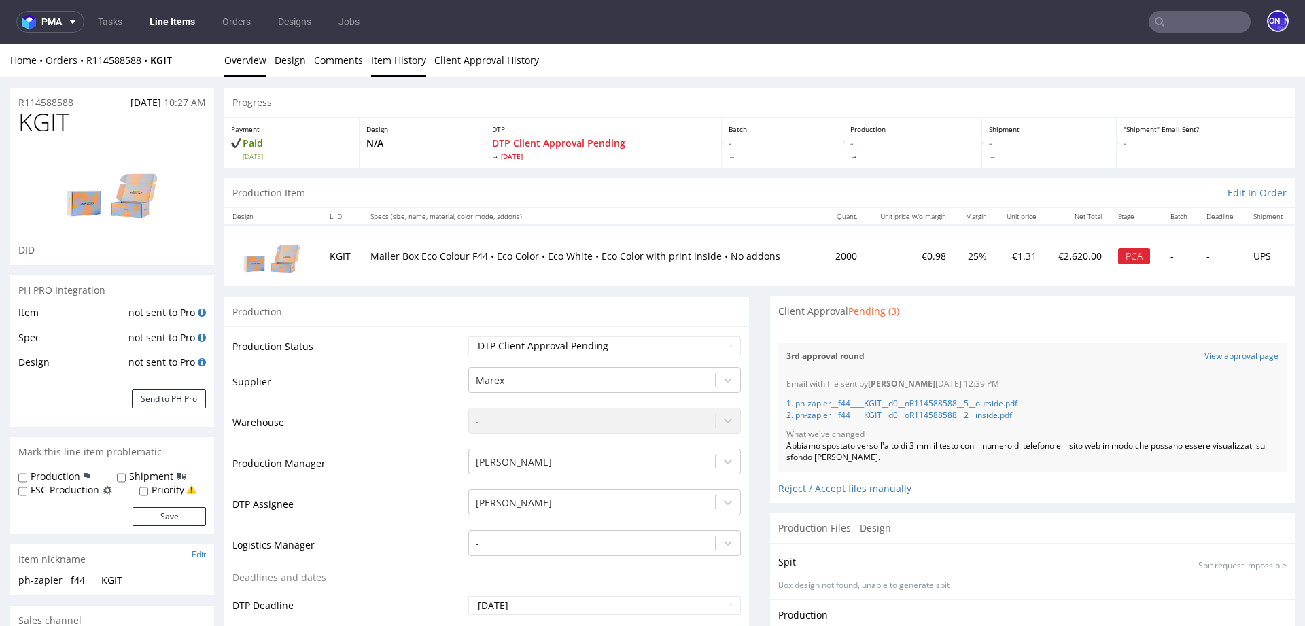
click at [387, 58] on link "Item History" at bounding box center [398, 59] width 55 height 33
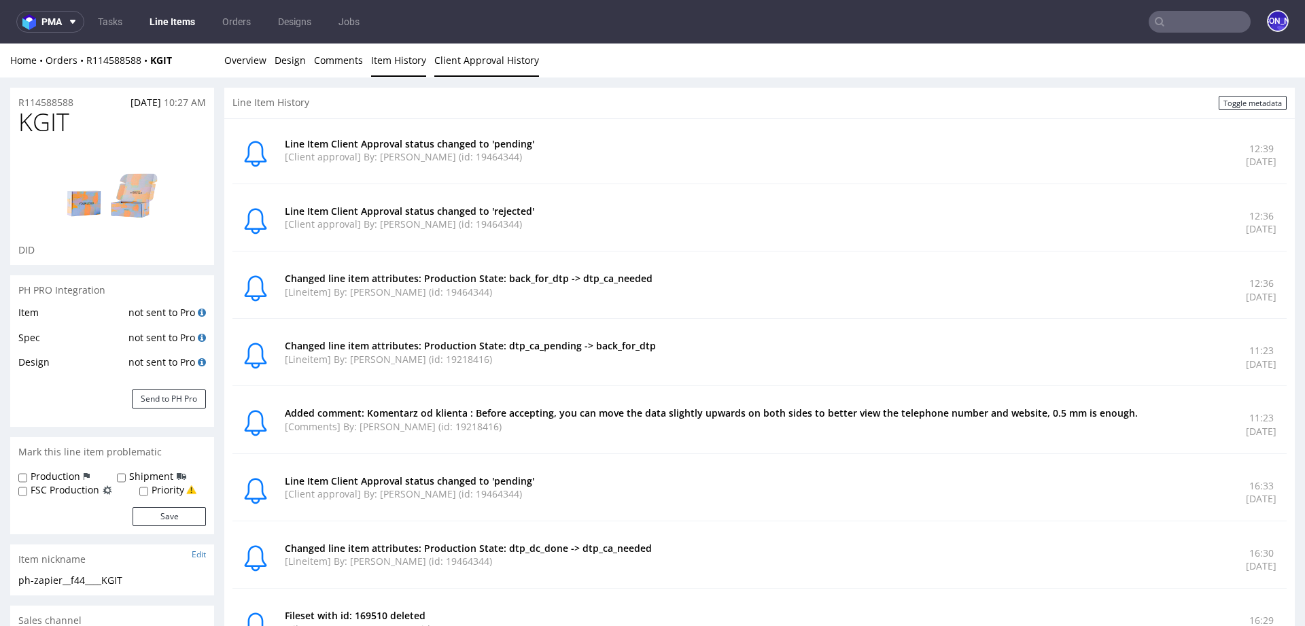
click at [490, 56] on link "Client Approval History" at bounding box center [486, 59] width 105 height 33
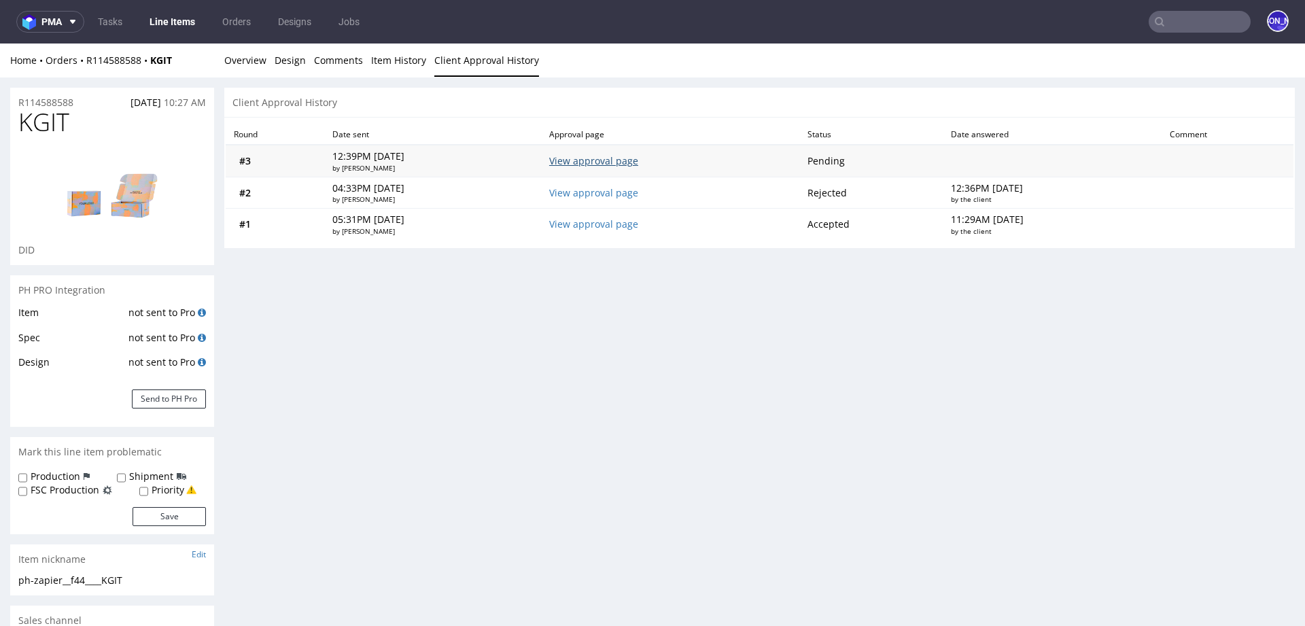
click at [594, 158] on link "View approval page" at bounding box center [593, 160] width 89 height 13
click at [608, 188] on link "View approval page" at bounding box center [593, 192] width 89 height 13
click at [638, 164] on link "View approval page" at bounding box center [593, 160] width 89 height 13
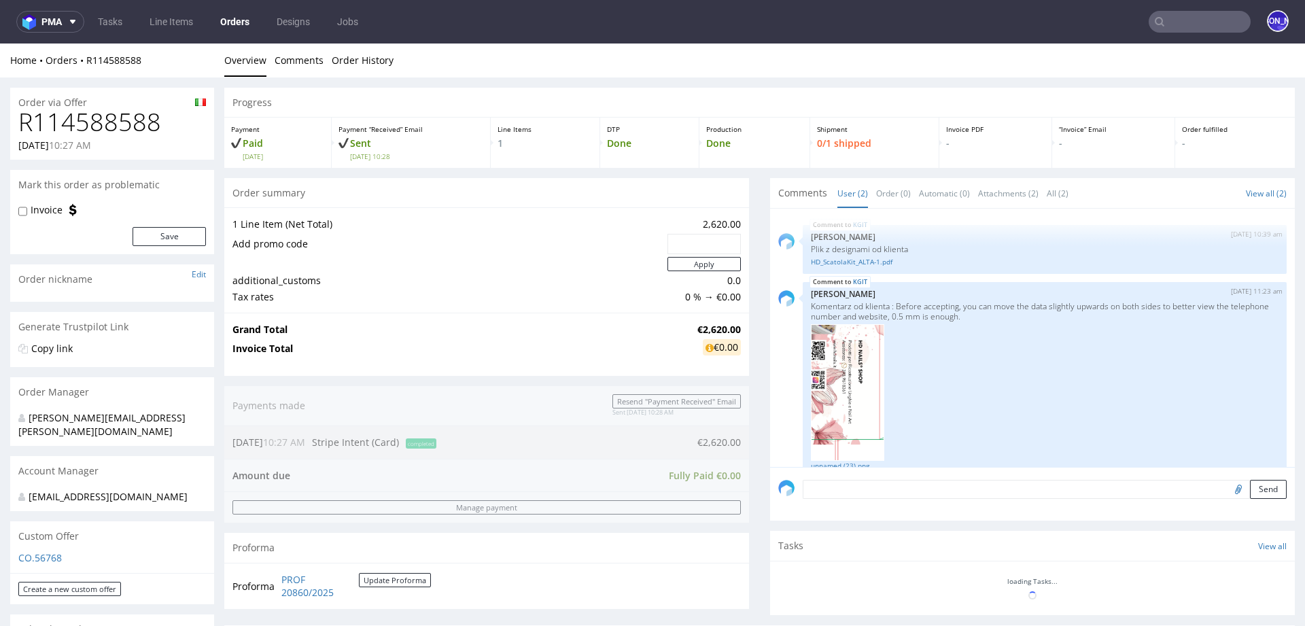
scroll to position [20, 0]
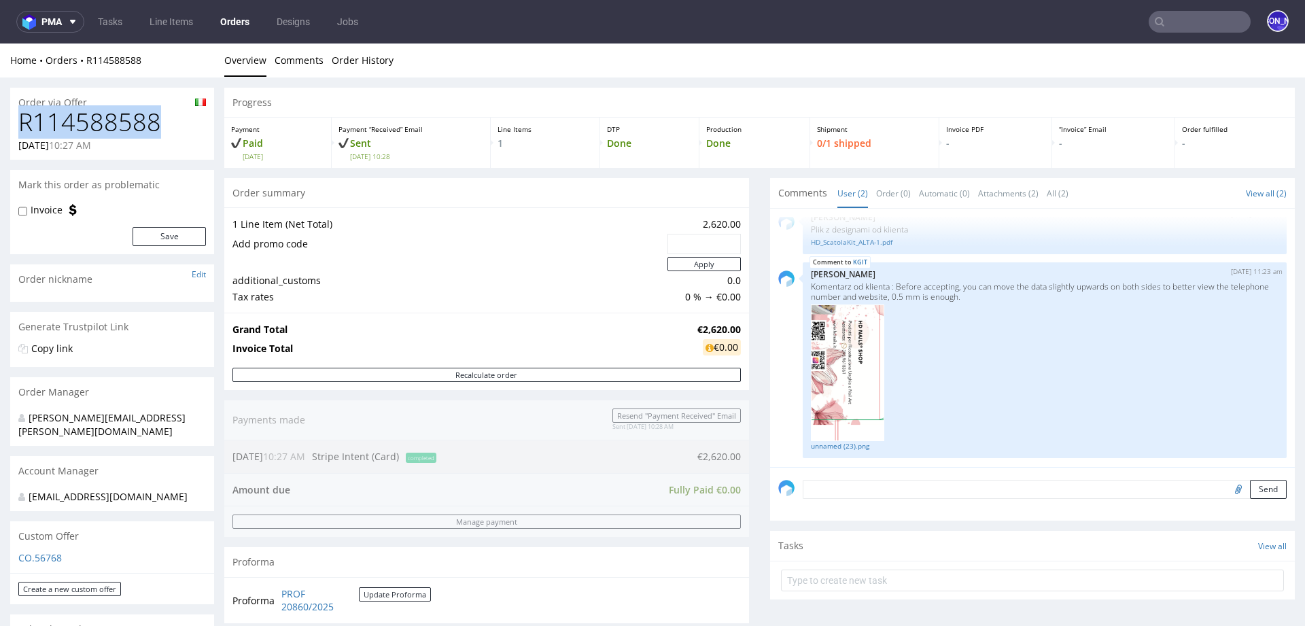
drag, startPoint x: 163, startPoint y: 125, endPoint x: 3, endPoint y: 124, distance: 159.7
drag, startPoint x: 160, startPoint y: 67, endPoint x: 86, endPoint y: 59, distance: 75.1
click at [86, 59] on div "Home Orders R114588588 Overview Comments Order History" at bounding box center [652, 60] width 1305 height 34
copy link "R114588588"
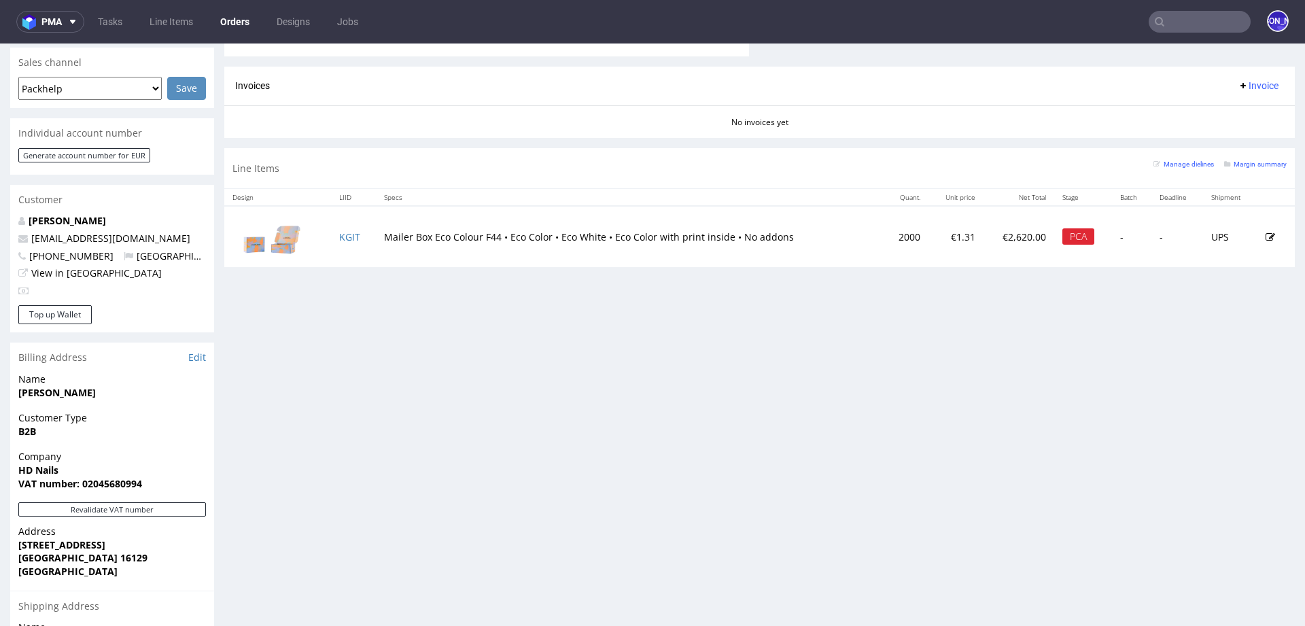
scroll to position [411, 0]
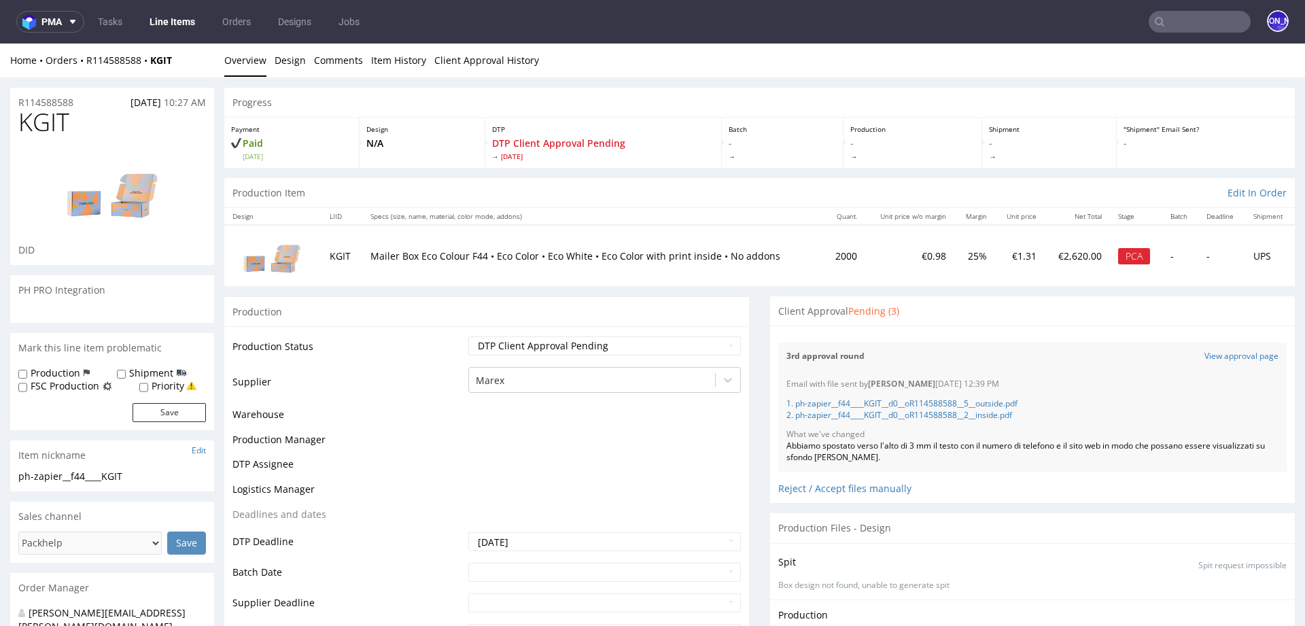
scroll to position [20, 0]
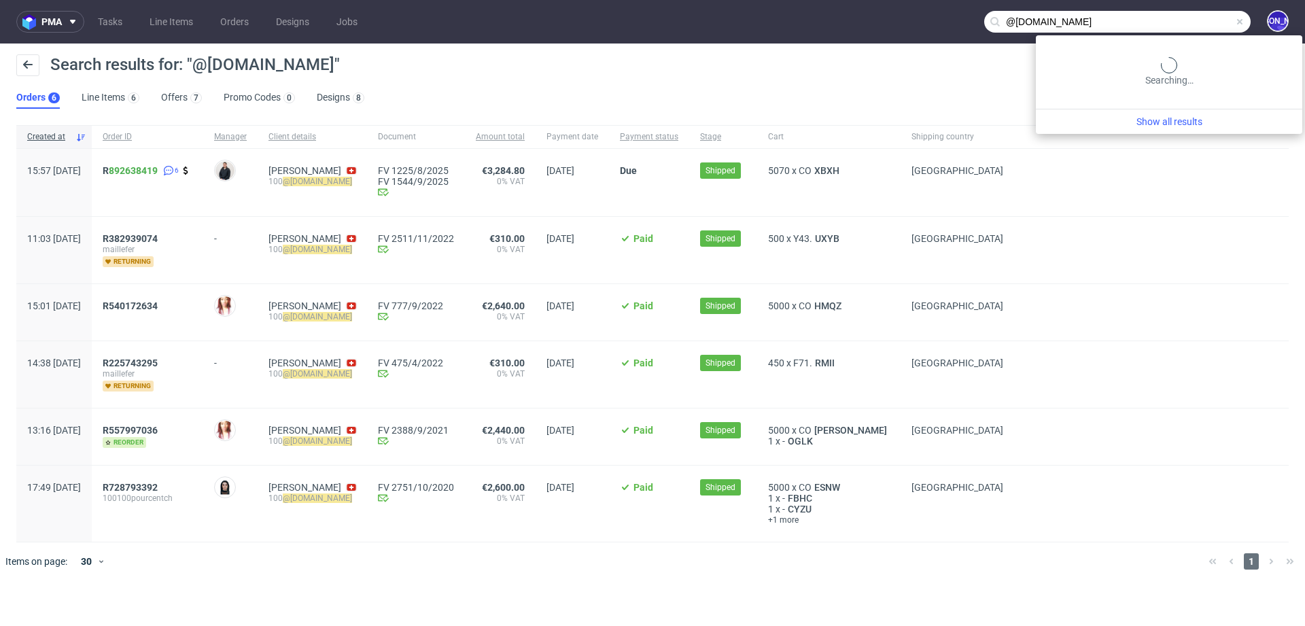
click at [1203, 22] on input "@100pourcent.ch" at bounding box center [1117, 22] width 266 height 22
type input "[EMAIL_ADDRESS][DOMAIN_NAME]"
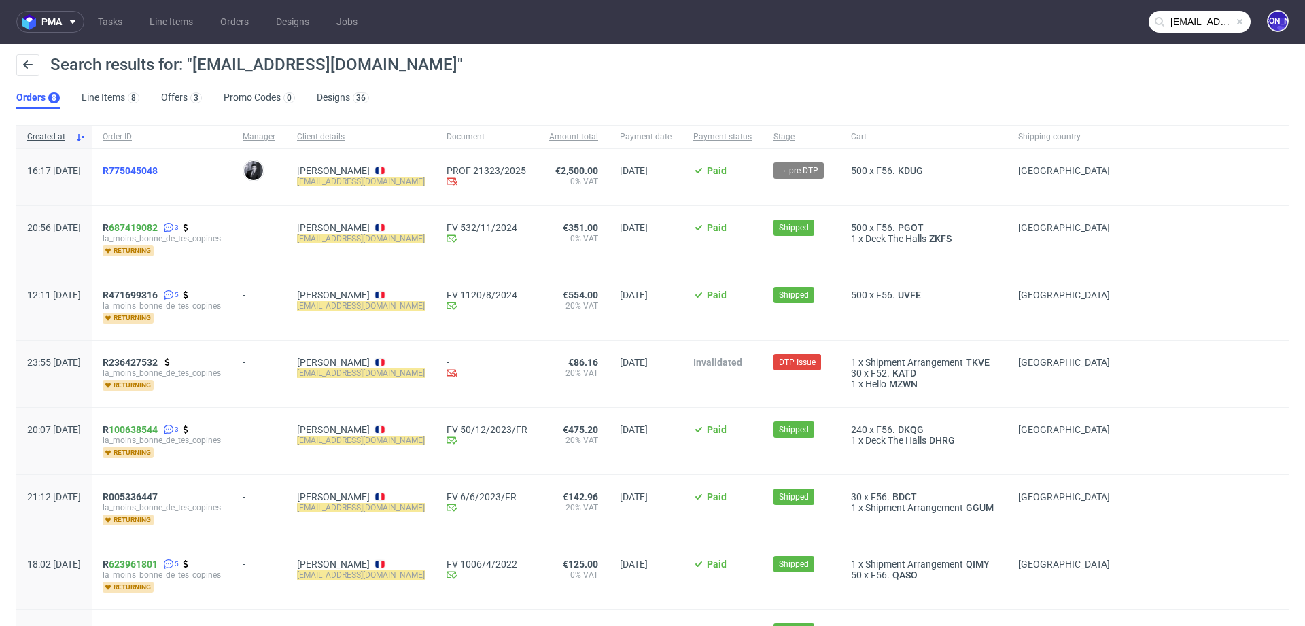
click at [158, 169] on span "R775045048" at bounding box center [130, 170] width 55 height 11
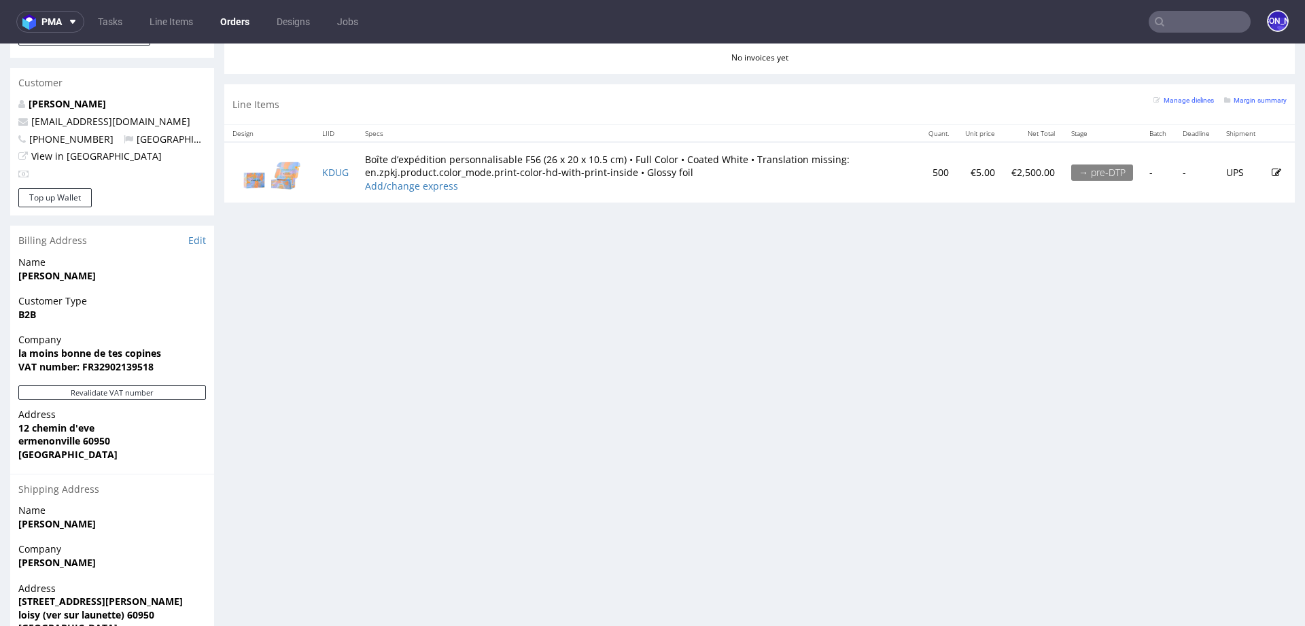
scroll to position [733, 0]
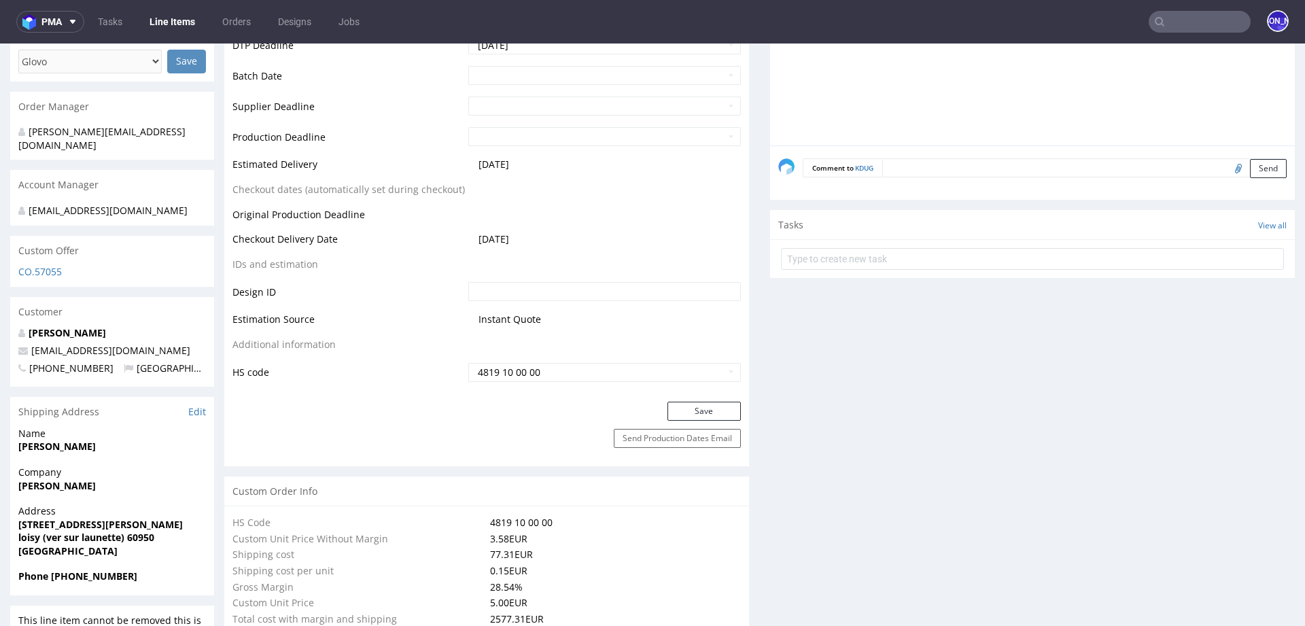
scroll to position [411, 0]
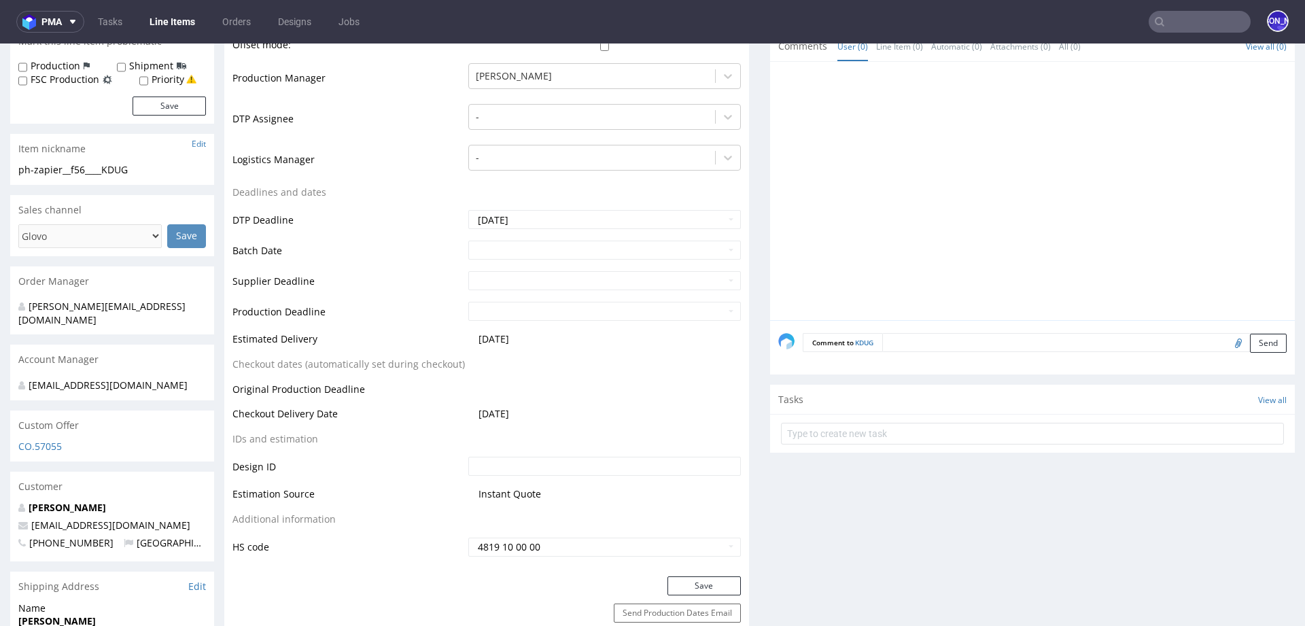
click at [916, 343] on form "Comment to KDUG Send" at bounding box center [1045, 343] width 484 height 20
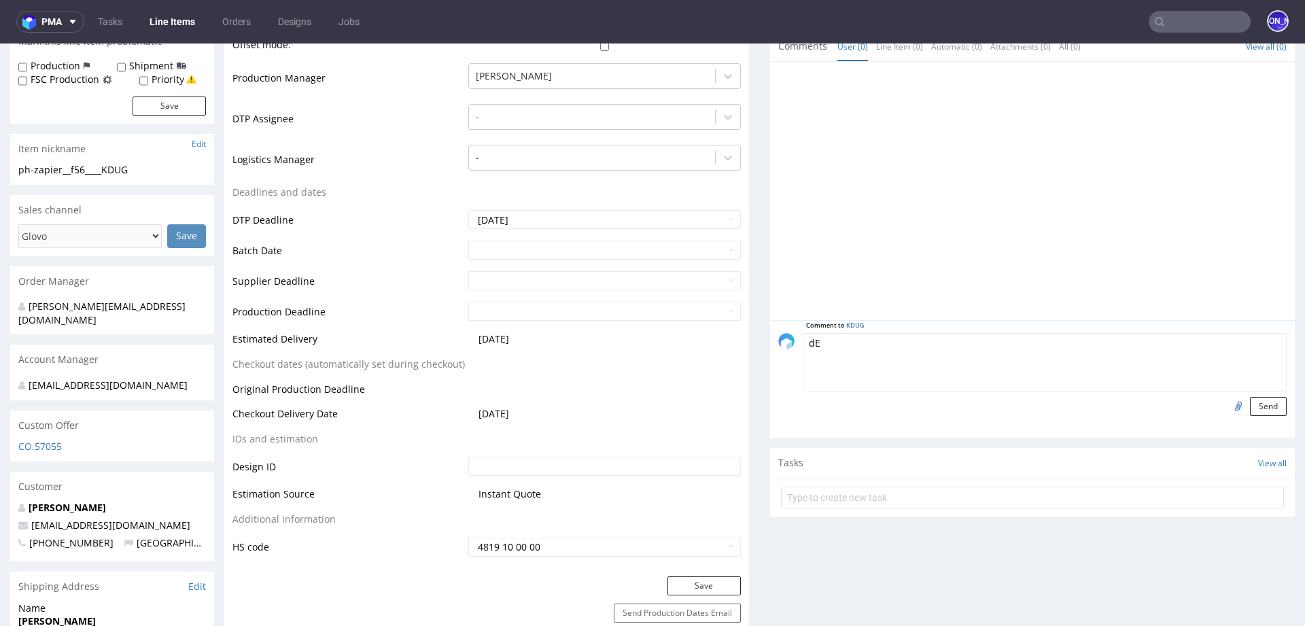
type textarea "d"
paste textarea "https://packhelp.fr/editor/design/2268200?source=editor"
type textarea "Design : https://packhelp.fr/editor/design/2268200?source=editor"
click at [1252, 414] on button "Send" at bounding box center [1268, 406] width 37 height 19
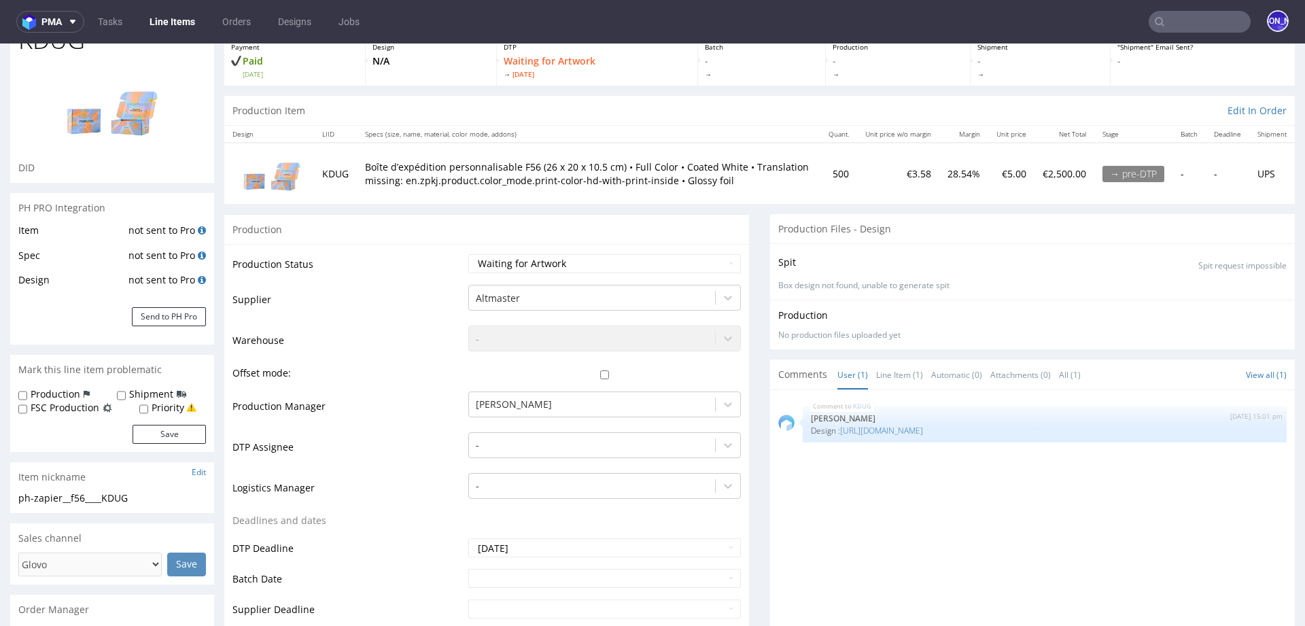
scroll to position [0, 0]
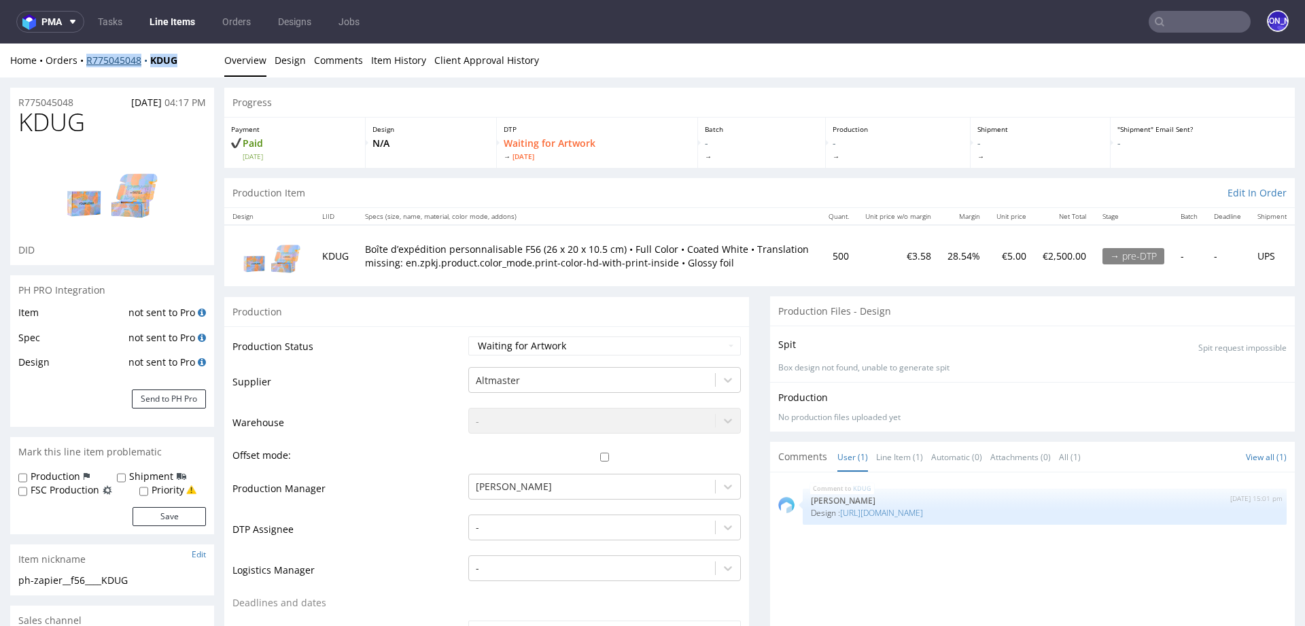
drag, startPoint x: 200, startPoint y: 65, endPoint x: 86, endPoint y: 64, distance: 114.2
click at [86, 64] on div "Home Orders R775045048 KDUG" at bounding box center [112, 61] width 204 height 14
copy div "R775045048 KDUG"
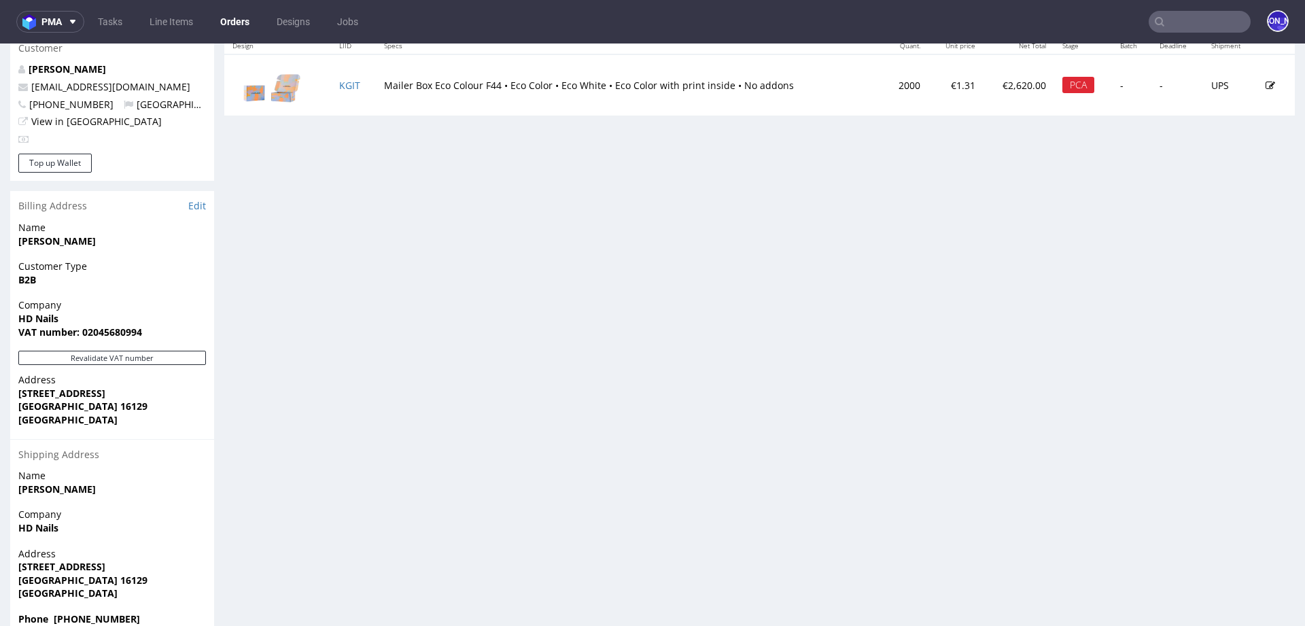
scroll to position [733, 0]
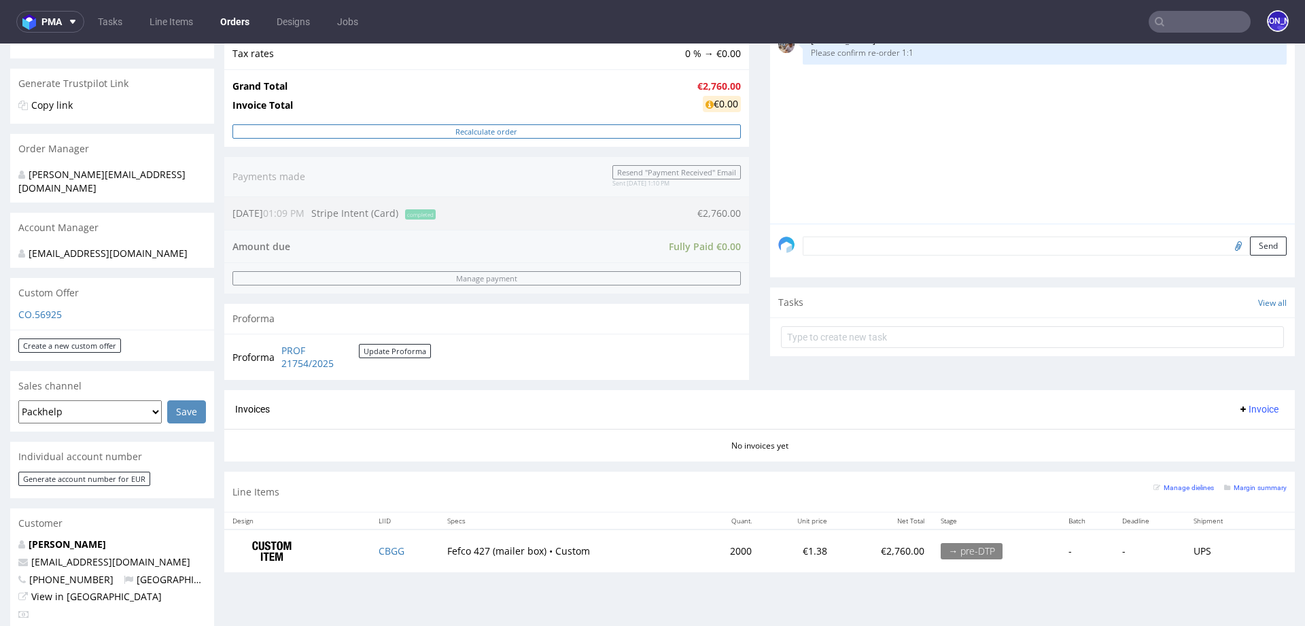
scroll to position [262, 0]
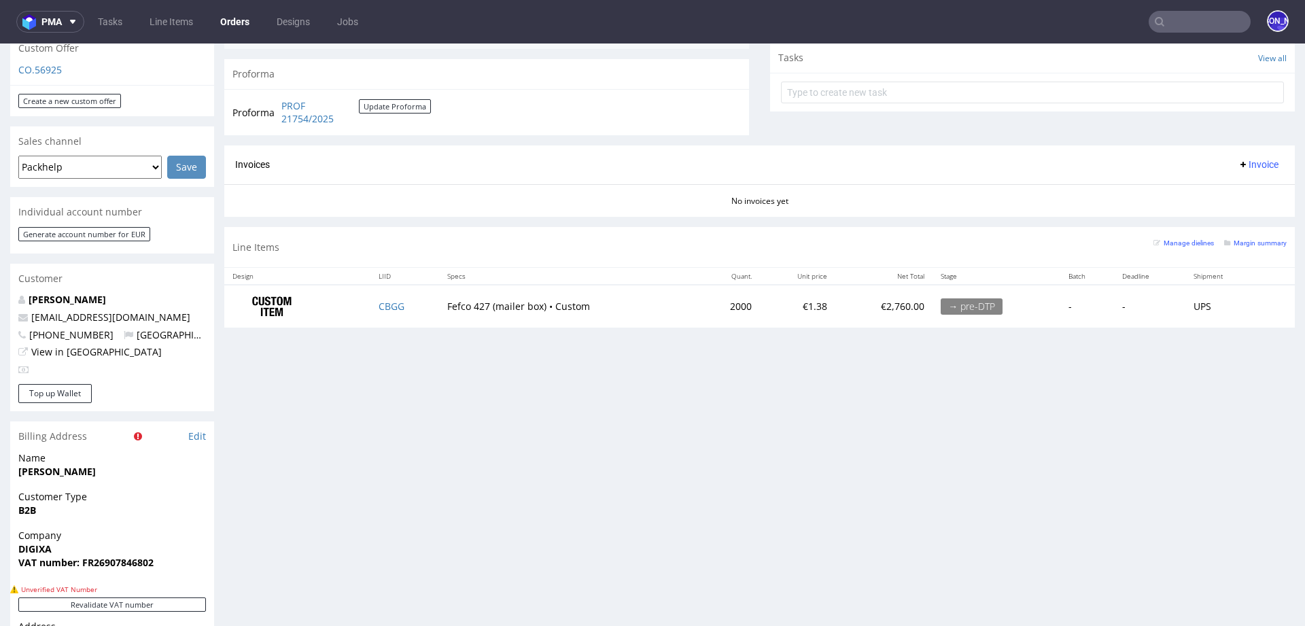
scroll to position [512, 0]
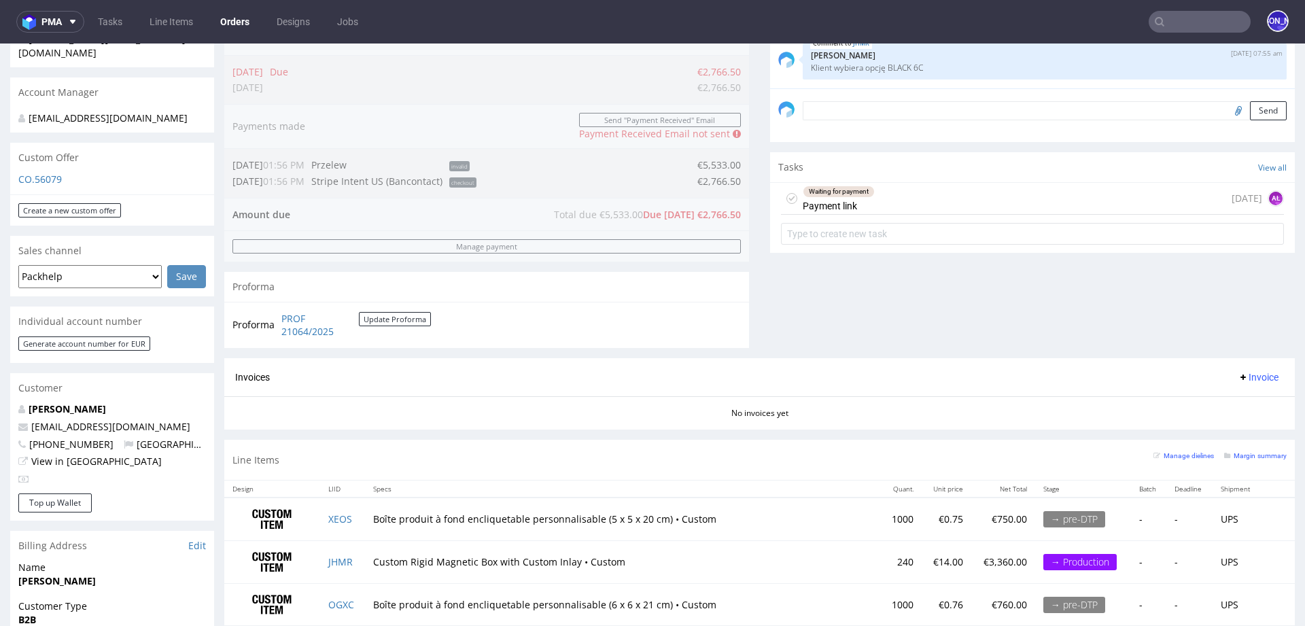
scroll to position [379, 0]
click at [962, 198] on div "Waiting for payment Payment link today AŁ" at bounding box center [1032, 198] width 503 height 32
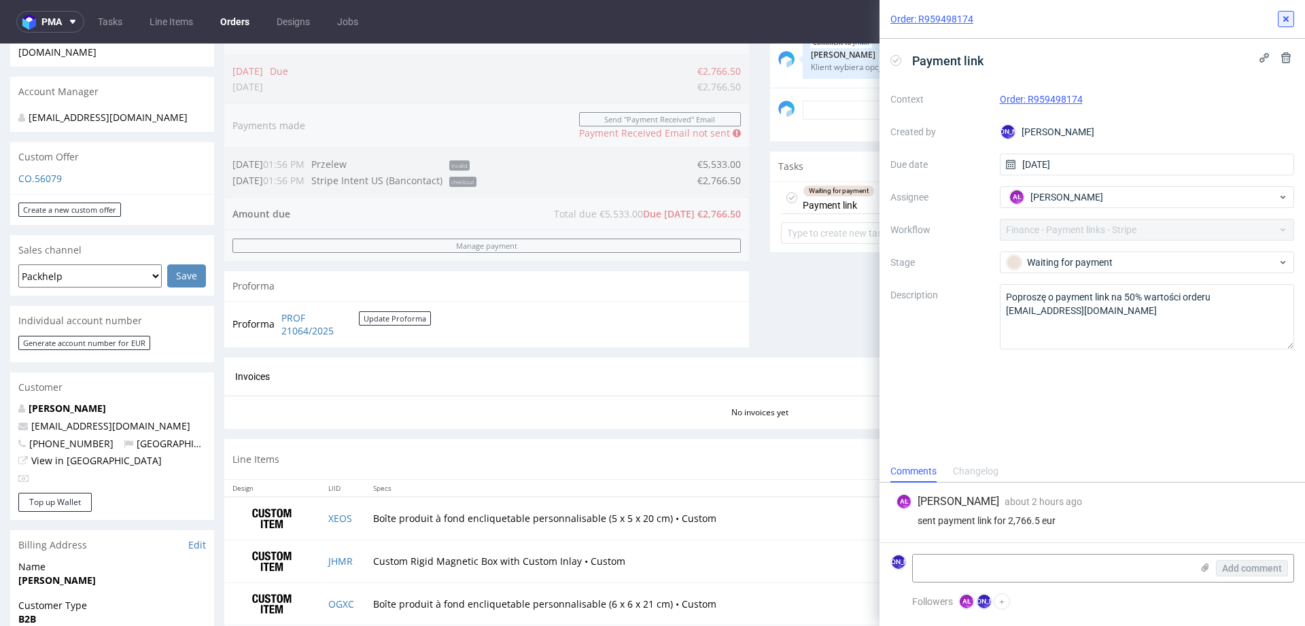
click at [1286, 17] on icon at bounding box center [1286, 19] width 11 height 11
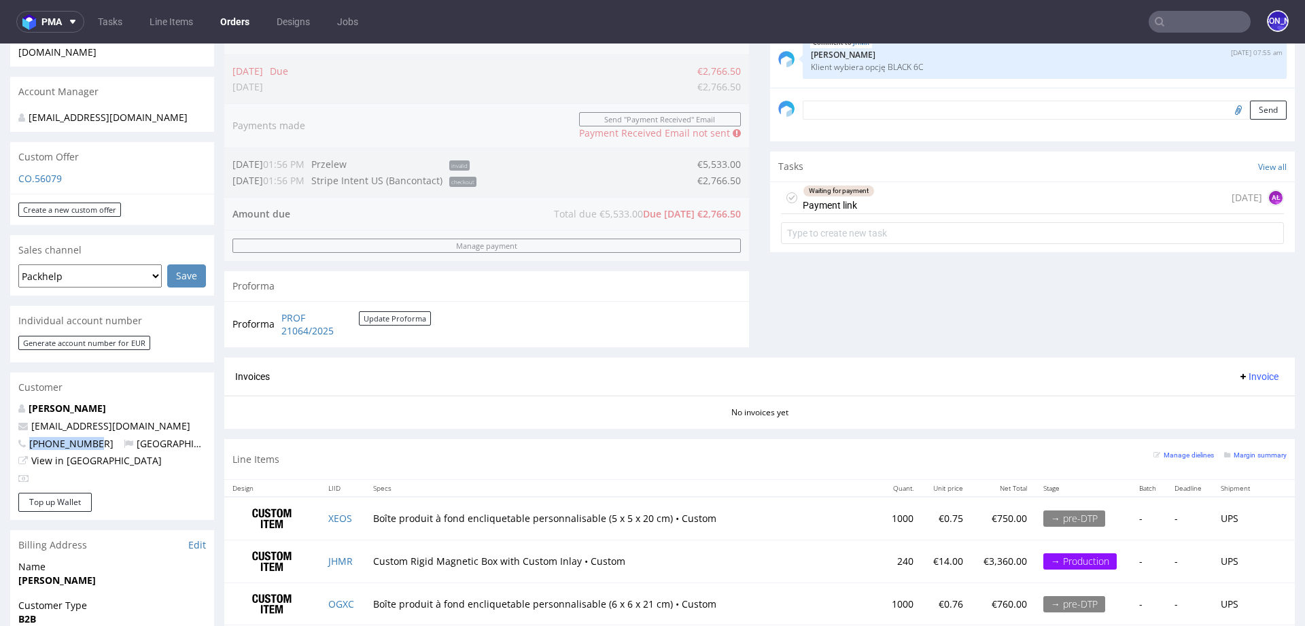
drag, startPoint x: 95, startPoint y: 430, endPoint x: 30, endPoint y: 429, distance: 65.3
click at [30, 437] on span "+33628821187" at bounding box center [65, 443] width 95 height 13
copy span "+33628821187"
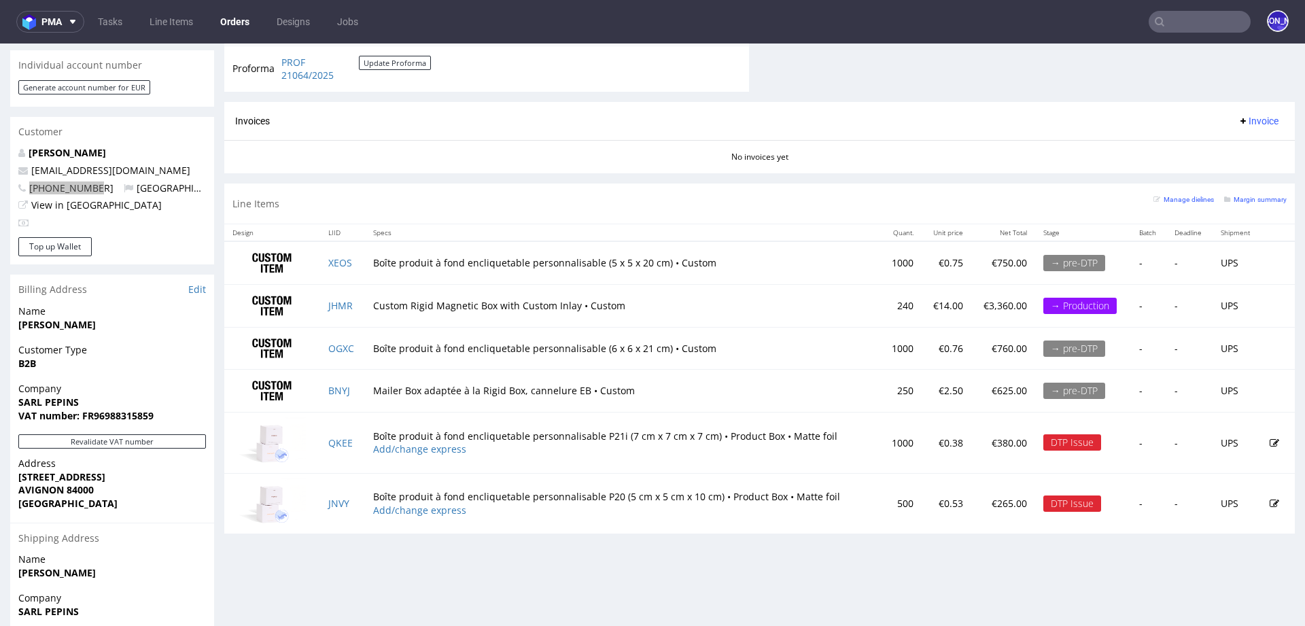
scroll to position [637, 0]
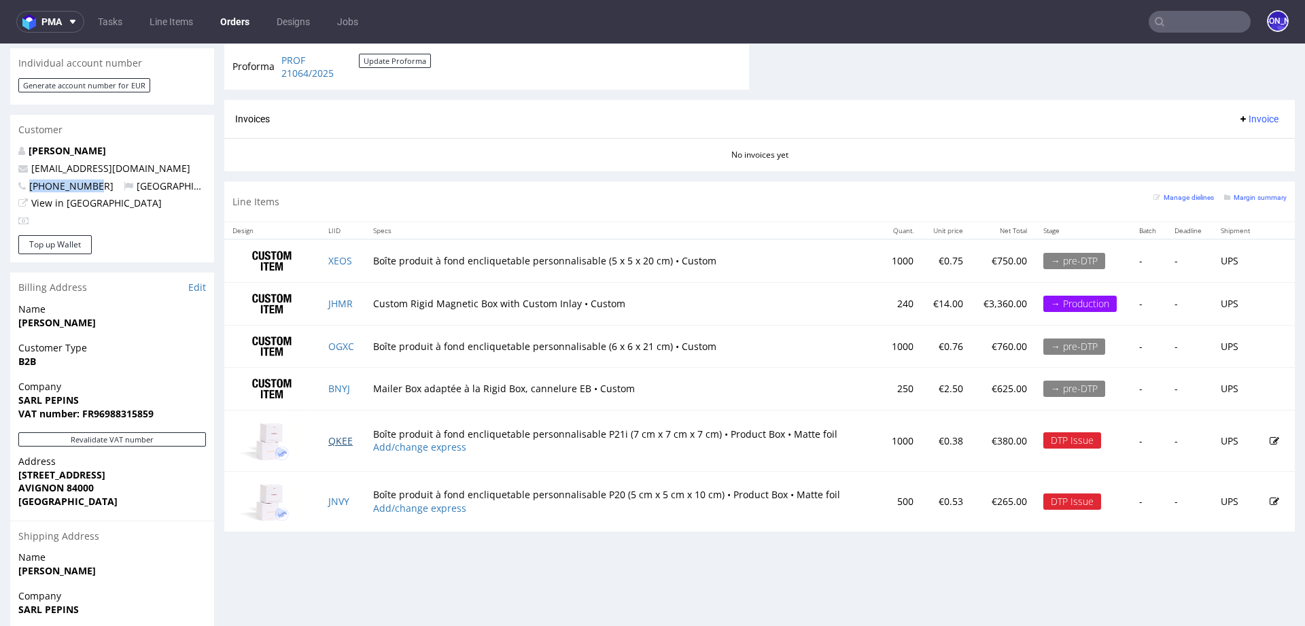
click at [340, 438] on link "QKEE" at bounding box center [340, 440] width 24 height 13
click at [336, 499] on link "JNVY" at bounding box center [338, 501] width 21 height 13
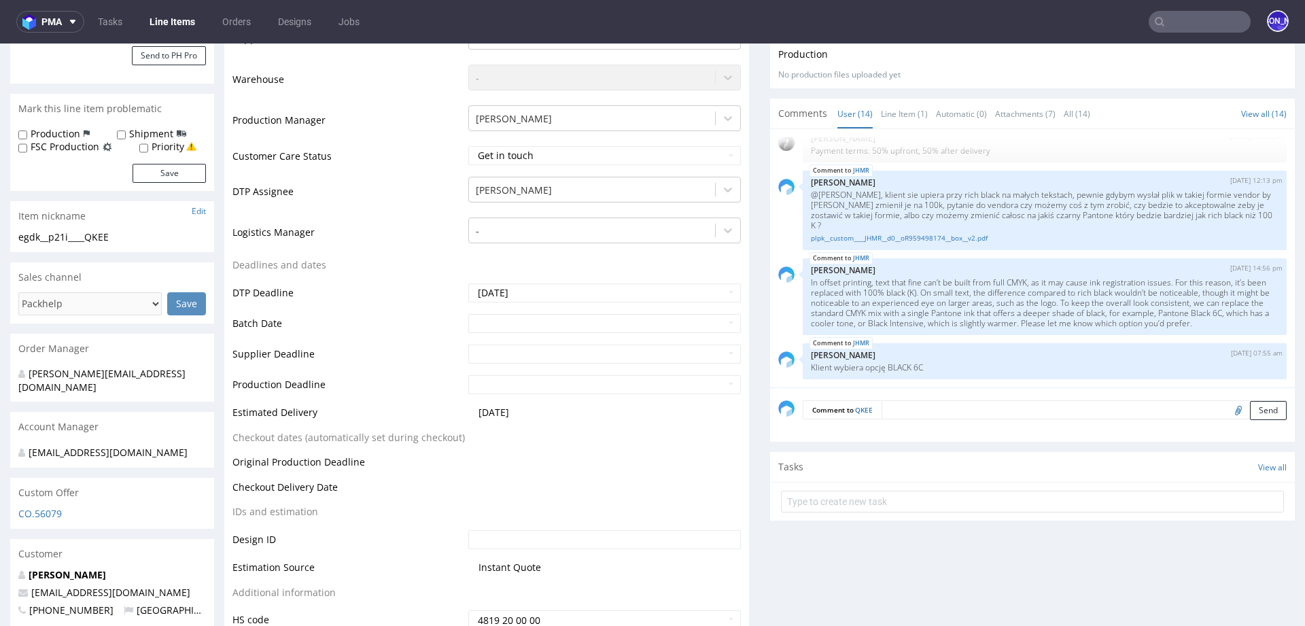
scroll to position [345, 0]
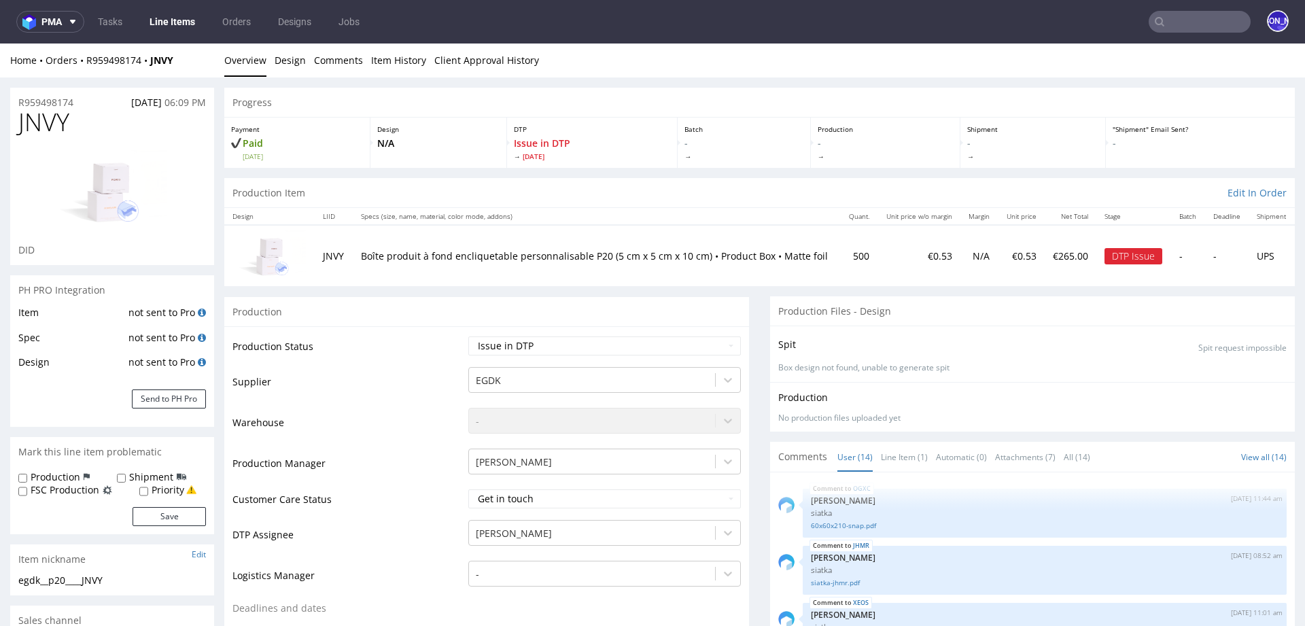
scroll to position [635, 0]
